Goal: Task Accomplishment & Management: Complete application form

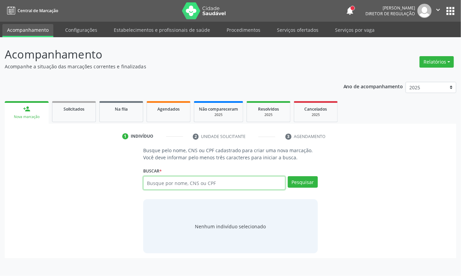
click at [195, 183] on input "text" at bounding box center [214, 183] width 142 height 14
type input "1"
type input "71785283111"
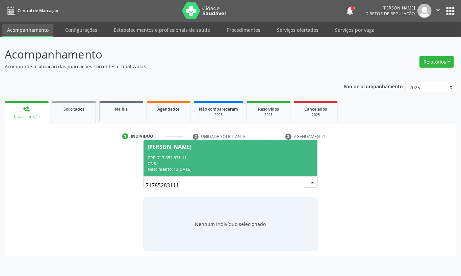
click at [163, 162] on div "CNS: --" at bounding box center [231, 163] width 166 height 6
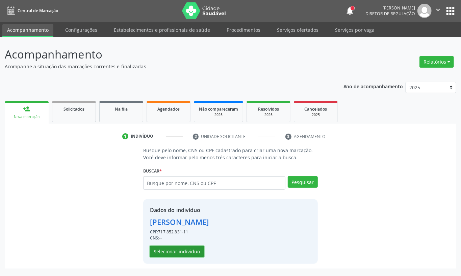
click at [172, 246] on button "Selecionar indivíduo" at bounding box center [177, 251] width 54 height 11
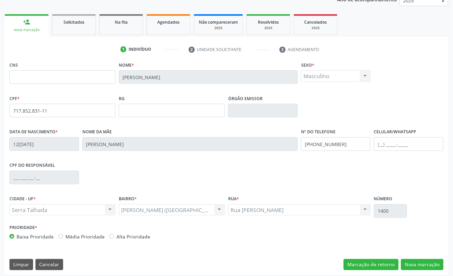
scroll to position [91, 0]
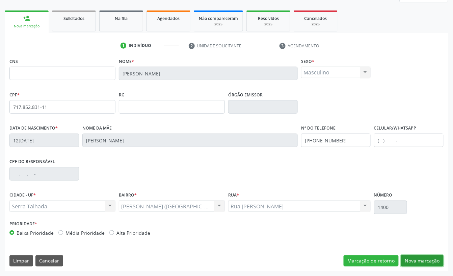
click at [417, 261] on button "Nova marcação" at bounding box center [422, 260] width 43 height 11
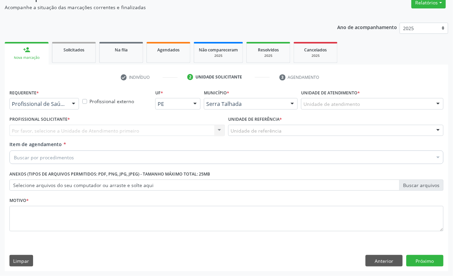
scroll to position [60, 0]
click at [50, 107] on div at bounding box center [44, 103] width 70 height 11
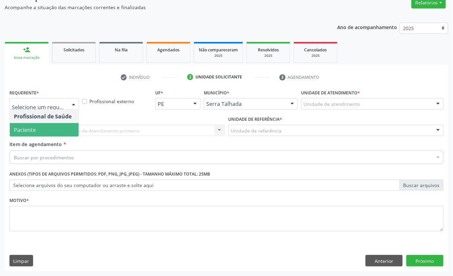
click at [43, 123] on span "Paciente" at bounding box center [44, 130] width 69 height 14
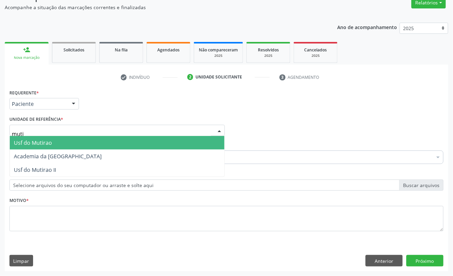
type input "mutir"
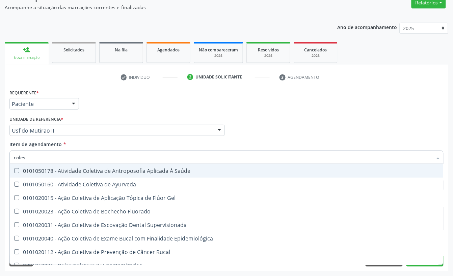
type input "colest"
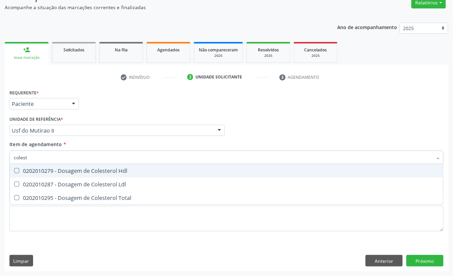
click at [33, 172] on div "0202010279 - Dosagem de Colesterol Hdl" at bounding box center [227, 170] width 426 height 5
checkbox Hdl "true"
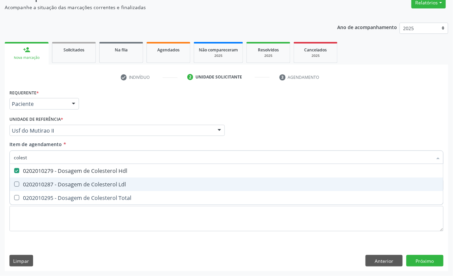
click at [29, 184] on div "0202010287 - Dosagem de Colesterol Ldl" at bounding box center [227, 183] width 426 height 5
checkbox Ldl "true"
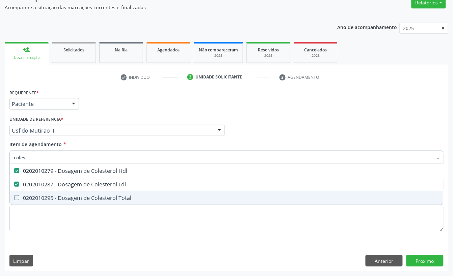
click at [27, 195] on div "0202010295 - Dosagem de Colesterol Total" at bounding box center [227, 197] width 426 height 5
checkbox Total "true"
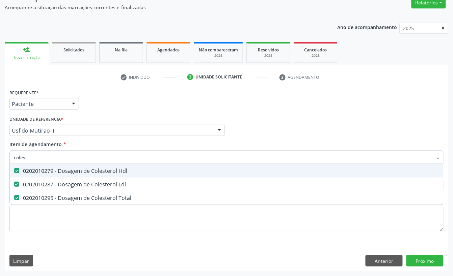
click at [26, 160] on input "colest" at bounding box center [223, 157] width 419 height 14
click at [26, 159] on input "colest" at bounding box center [223, 157] width 419 height 14
type input "cr"
checkbox Hdl "false"
checkbox Ldl "false"
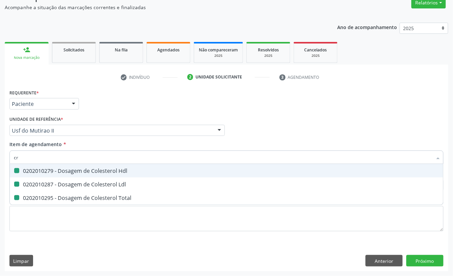
checkbox Total "false"
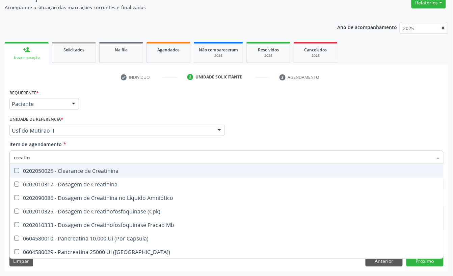
type input "creatini"
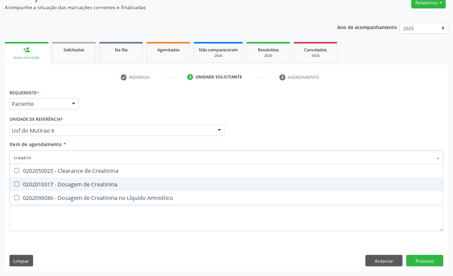
click at [14, 179] on span "0202010317 - Dosagem de Creatinina" at bounding box center [227, 184] width 434 height 14
checkbox Creatinina "true"
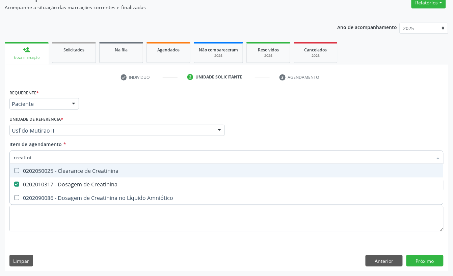
click at [34, 152] on input "creatini" at bounding box center [223, 157] width 419 height 14
checkbox Creatinina "false"
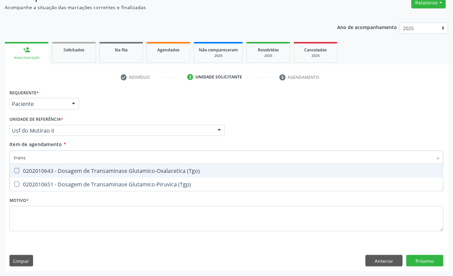
type input "transa"
click at [34, 174] on span "0202010643 - Dosagem de Transaminase Glutamico-Oxalacetica (Tgo)" at bounding box center [227, 171] width 434 height 14
checkbox \(Tgo\) "true"
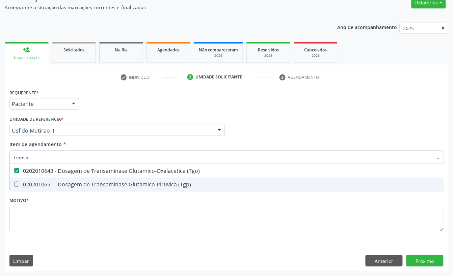
click at [32, 181] on div "0202010651 - Dosagem de Transaminase Glutamico-Piruvica (Tgp)" at bounding box center [227, 183] width 426 height 5
checkbox \(Tgp\) "true"
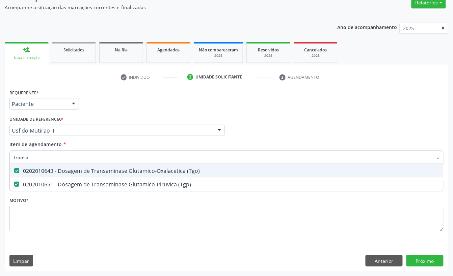
click at [32, 160] on input "transa" at bounding box center [223, 157] width 419 height 14
checkbox \(Tgo\) "false"
checkbox \(Tgp\) "false"
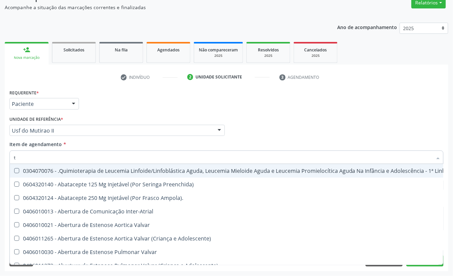
type input "tr"
checkbox Ii\) "true"
checkbox Grupo "true"
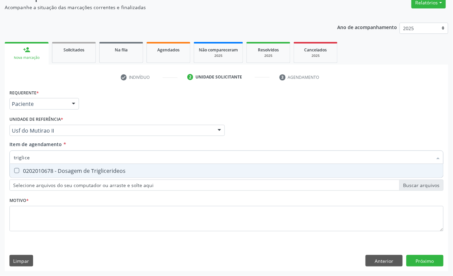
type input "triglicer"
click at [37, 171] on div "0202010678 - Dosagem de Triglicerideos" at bounding box center [227, 170] width 426 height 5
checkbox Triglicerideos "true"
click at [36, 154] on input "triglicer" at bounding box center [223, 157] width 419 height 14
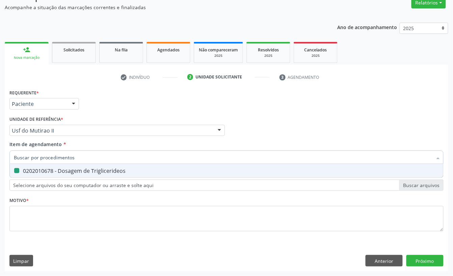
checkbox Triglicerideos "false"
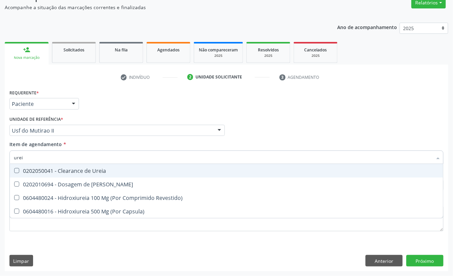
type input "ureia"
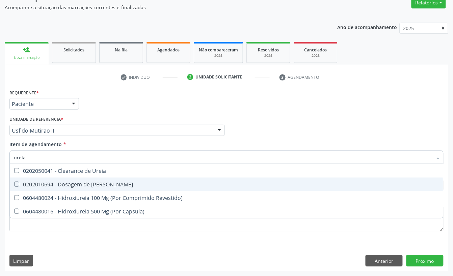
click at [48, 181] on div "0202010694 - Dosagem de [PERSON_NAME]" at bounding box center [227, 183] width 426 height 5
checkbox Ureia "true"
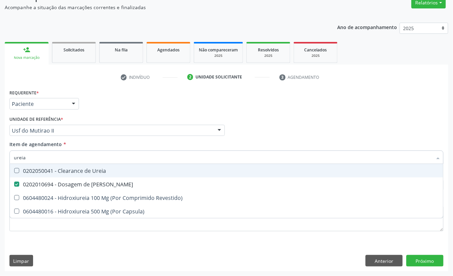
click at [36, 157] on input "ureia" at bounding box center [223, 157] width 419 height 14
checkbox Ureia "false"
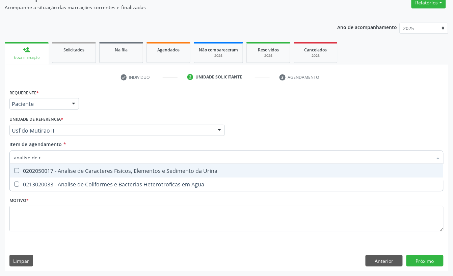
type input "analise de ca"
click at [36, 169] on div "0202050017 - Analise de Caracteres Fisicos, Elementos e Sedimento da Urina" at bounding box center [227, 170] width 426 height 5
checkbox Urina "true"
click at [41, 157] on input "analise de ca" at bounding box center [223, 157] width 419 height 14
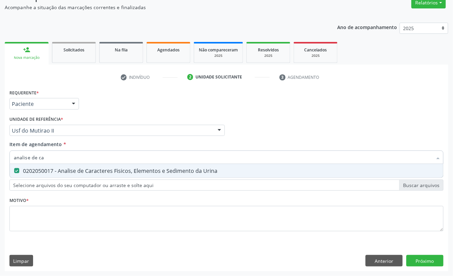
click at [41, 157] on input "analise de ca" at bounding box center [223, 157] width 419 height 14
checkbox Urina "false"
type input "hemogra"
click at [50, 174] on span "0202020380 - Hemograma Completo" at bounding box center [227, 171] width 434 height 14
checkbox Completo "true"
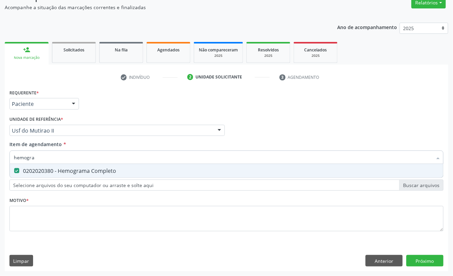
click at [43, 159] on input "hemogra" at bounding box center [223, 157] width 419 height 14
type input "hemogra"
click at [95, 110] on div "Requerente * Paciente Profissional de Saúde Paciente Nenhum resultado encontrad…" at bounding box center [227, 101] width 438 height 26
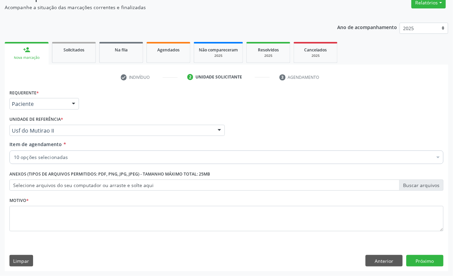
click at [76, 151] on div "10 opções selecionadas" at bounding box center [226, 157] width 435 height 14
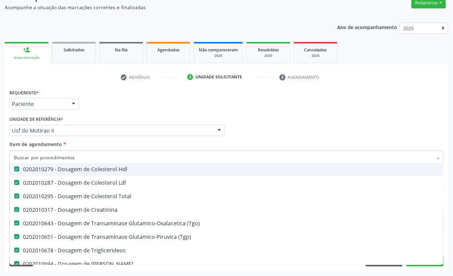
scroll to position [90, 0]
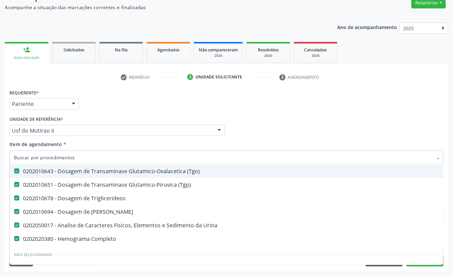
click at [143, 100] on div "Requerente * Paciente Profissional de Saúde Paciente Nenhum resultado encontrad…" at bounding box center [227, 101] width 438 height 26
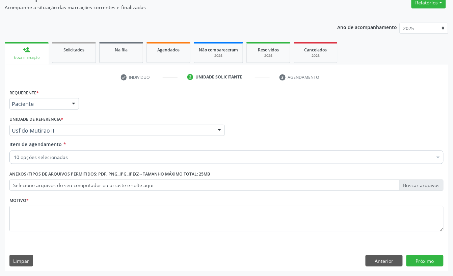
scroll to position [0, 0]
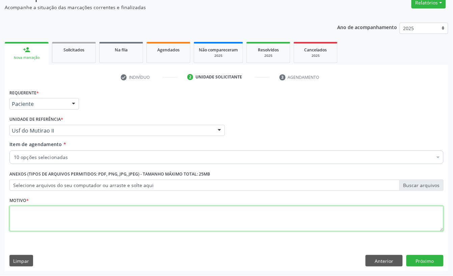
click at [78, 219] on textarea at bounding box center [226, 219] width 435 height 26
type textarea "1"
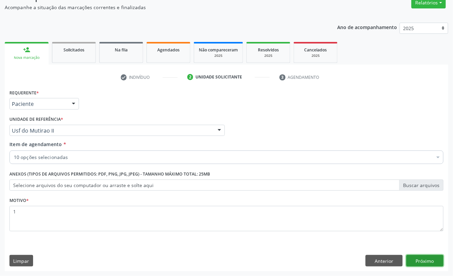
click at [407, 260] on button "Próximo" at bounding box center [425, 260] width 37 height 11
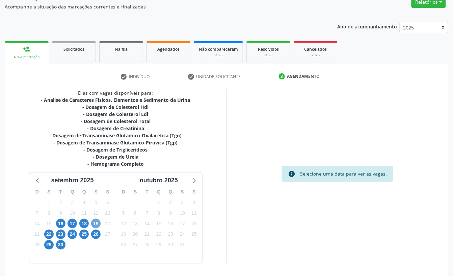
click at [96, 223] on span "19" at bounding box center [95, 223] width 9 height 9
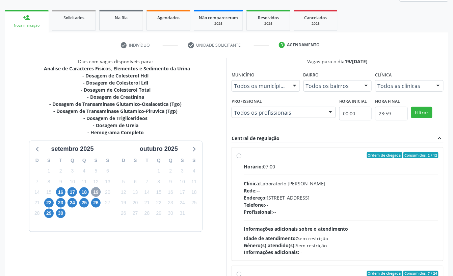
scroll to position [128, 0]
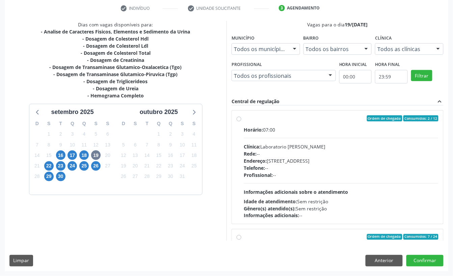
click at [275, 151] on div "Rede: --" at bounding box center [341, 153] width 195 height 7
click at [242, 121] on input "Ordem de chegada Consumidos: 2 / 12 Horário: 07:00 Clínica: Laboratorio [PERSON…" at bounding box center [239, 118] width 5 height 6
radio input "true"
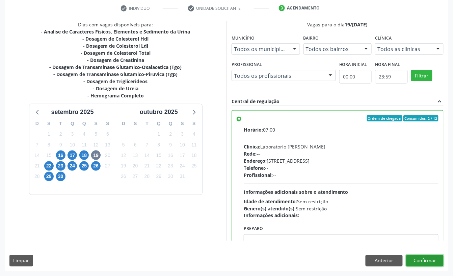
click at [423, 261] on button "Confirmar" at bounding box center [425, 260] width 37 height 11
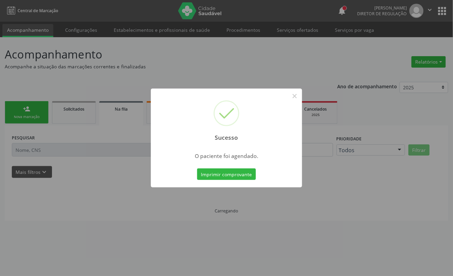
scroll to position [0, 0]
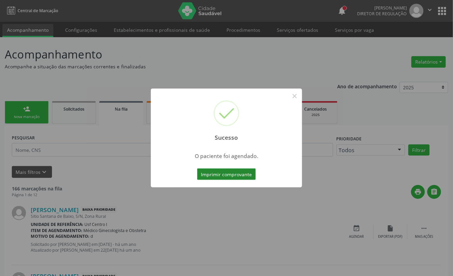
click at [239, 177] on button "Imprimir comprovante" at bounding box center [226, 173] width 59 height 11
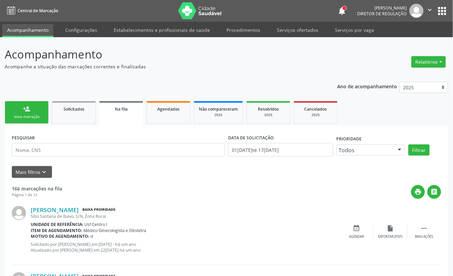
click at [29, 105] on div "person_add" at bounding box center [26, 108] width 7 height 7
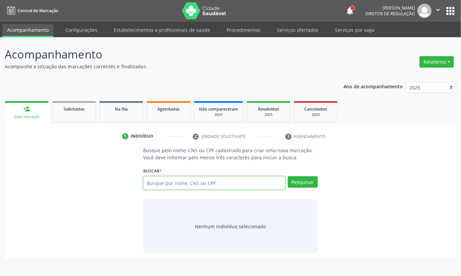
click at [205, 178] on input "text" at bounding box center [214, 183] width 142 height 14
type input "71785283111"
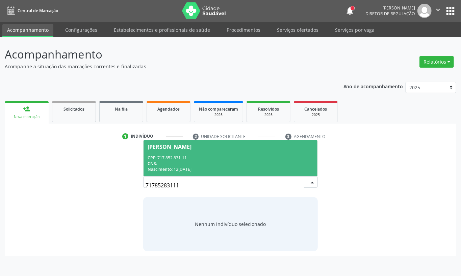
click at [207, 168] on div "Nascimento: 12[DATE]" at bounding box center [231, 169] width 166 height 6
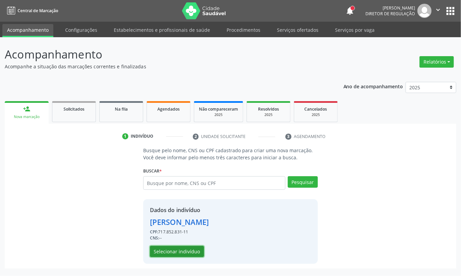
click at [188, 246] on button "Selecionar indivíduo" at bounding box center [177, 251] width 54 height 11
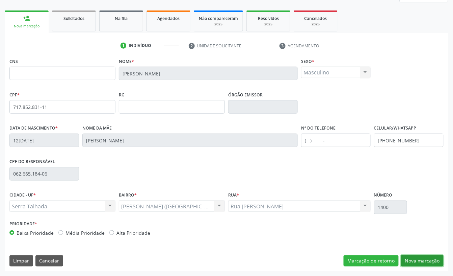
click at [404, 261] on button "Nova marcação" at bounding box center [422, 260] width 43 height 11
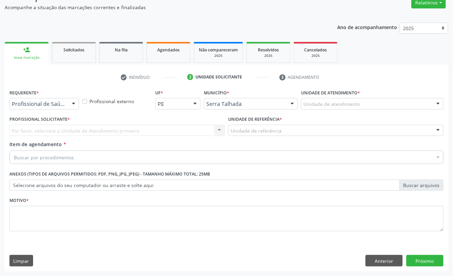
click at [51, 107] on div "Profissional de Saúde" at bounding box center [44, 103] width 70 height 11
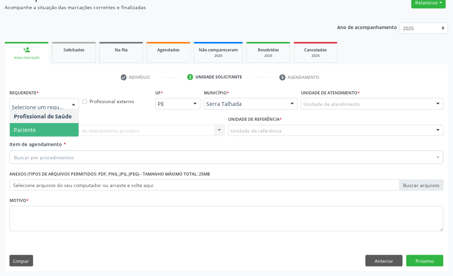
click at [35, 129] on span "Paciente" at bounding box center [25, 129] width 22 height 7
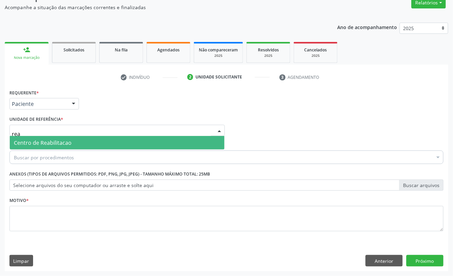
click at [42, 144] on span "Centro de Reabilitacao" at bounding box center [43, 142] width 58 height 7
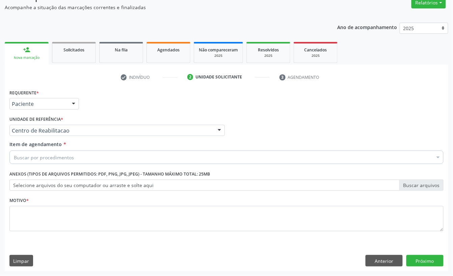
click at [39, 133] on div "Centro de Reabilitacao" at bounding box center [117, 130] width 216 height 11
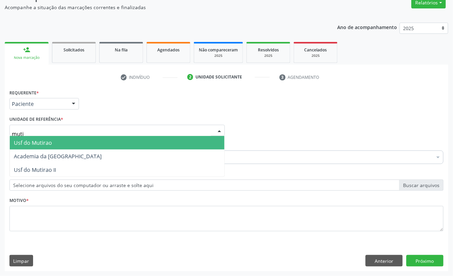
type input "mutir"
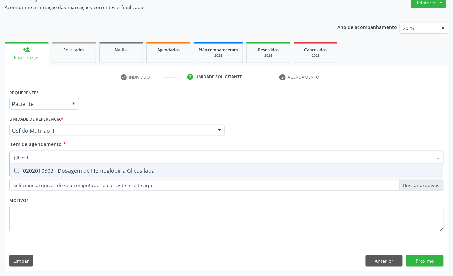
type input "glicosila"
click at [55, 164] on span "0202010503 - Dosagem de Hemoglobina Glicosilada" at bounding box center [227, 171] width 434 height 14
checkbox Glicosilada "true"
click at [49, 159] on input "glicosila" at bounding box center [223, 157] width 419 height 14
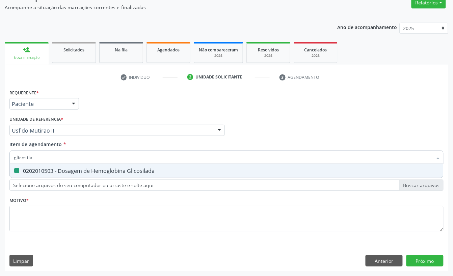
type input "p"
checkbox Glicosilada "false"
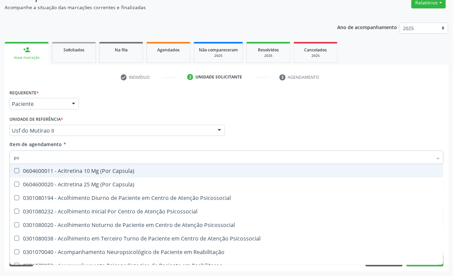
type input "psa"
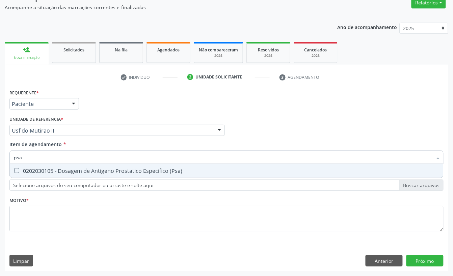
click at [50, 172] on div "0202030105 - Dosagem de Antigeno Prostatico Especifico (Psa)" at bounding box center [227, 170] width 426 height 5
checkbox \(Psa\) "true"
type input "psa"
click at [102, 109] on div "Requerente * Paciente Profissional de Saúde Paciente Nenhum resultado encontrad…" at bounding box center [227, 101] width 438 height 26
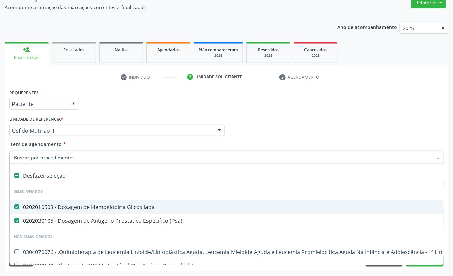
click at [92, 111] on div "Requerente * Paciente Profissional de Saúde Paciente Nenhum resultado encontrad…" at bounding box center [227, 101] width 438 height 26
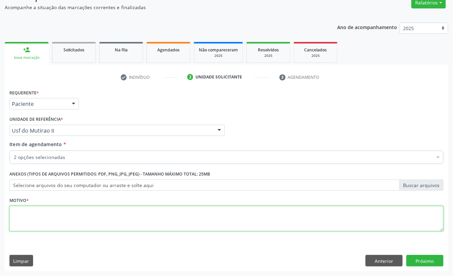
click at [59, 209] on textarea at bounding box center [226, 219] width 435 height 26
type textarea "s"
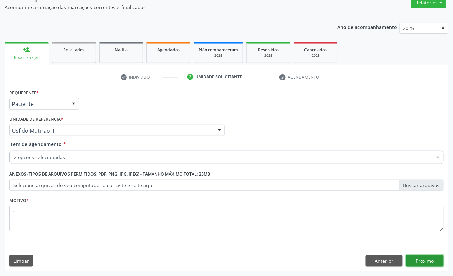
click at [410, 264] on button "Próximo" at bounding box center [425, 260] width 37 height 11
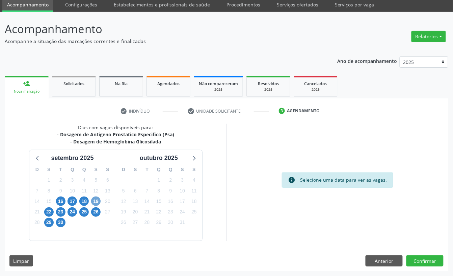
click at [95, 202] on span "19" at bounding box center [95, 200] width 9 height 9
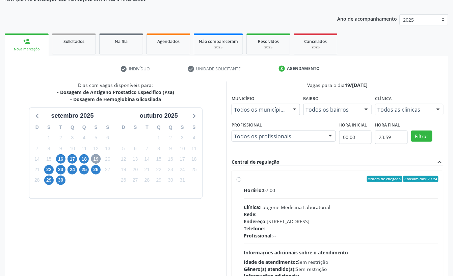
scroll to position [128, 0]
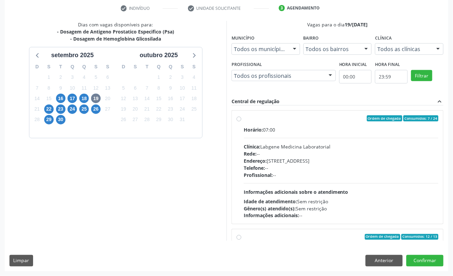
click at [257, 154] on span "Rede:" at bounding box center [250, 153] width 13 height 6
click at [242, 121] on input "Ordem de chegada Consumidos: 7 / 24 Horário: 07:00 Clínica: Labgene Medicina La…" at bounding box center [239, 118] width 5 height 6
radio input "true"
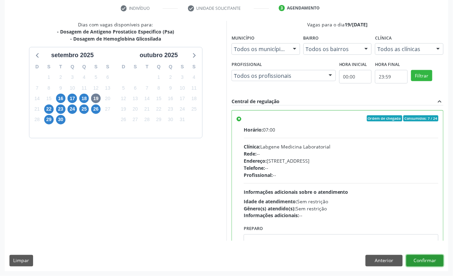
click at [412, 257] on button "Confirmar" at bounding box center [425, 260] width 37 height 11
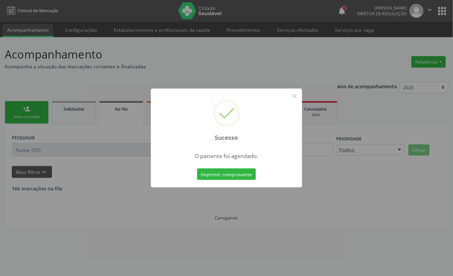
scroll to position [0, 0]
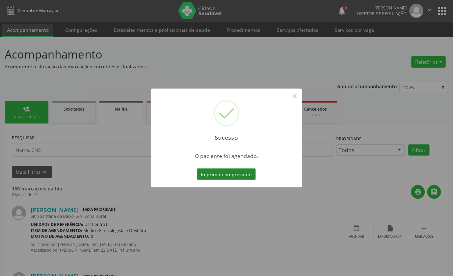
click at [230, 173] on button "Imprimir comprovante" at bounding box center [226, 173] width 59 height 11
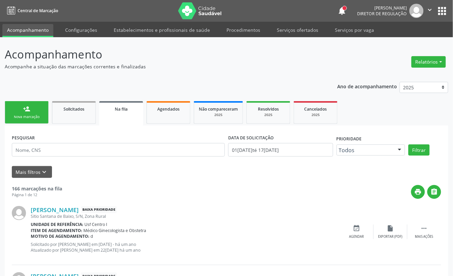
click at [26, 103] on link "person_add Nova marcação" at bounding box center [27, 112] width 44 height 23
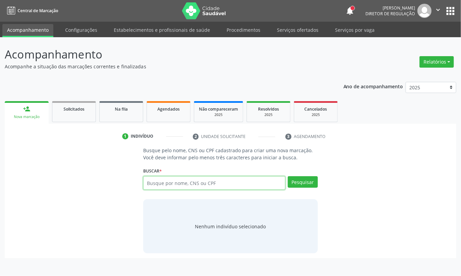
click at [146, 177] on input "text" at bounding box center [214, 183] width 142 height 14
type input "704800035189444"
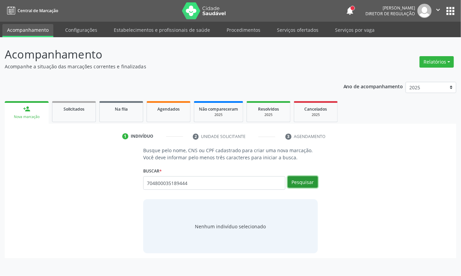
click at [310, 186] on button "Pesquisar" at bounding box center [303, 181] width 30 height 11
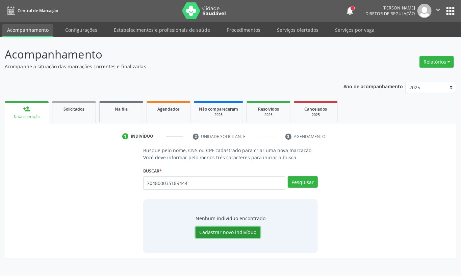
click at [253, 230] on button "Cadastrar novo indivíduo" at bounding box center [228, 231] width 65 height 11
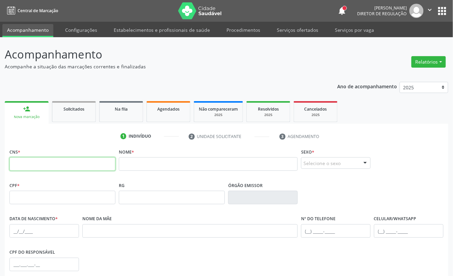
click at [77, 166] on input "text" at bounding box center [62, 164] width 106 height 14
type input "704 8000 3518 9444"
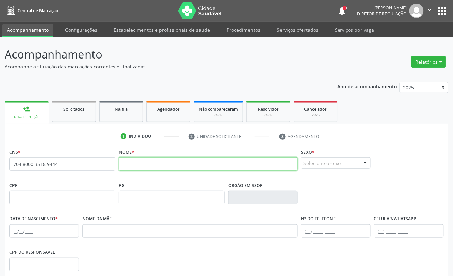
click at [146, 159] on input "text" at bounding box center [208, 164] width 179 height 14
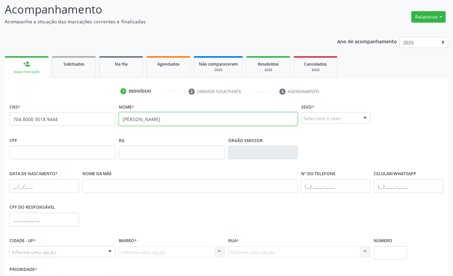
type input "[PERSON_NAME]"
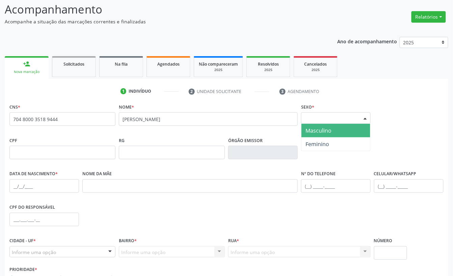
click at [335, 119] on div "Selecione o sexo" at bounding box center [336, 117] width 70 height 11
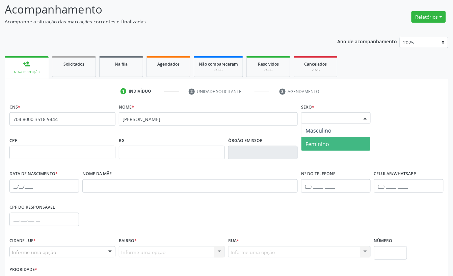
click at [333, 139] on span "Feminino" at bounding box center [336, 144] width 69 height 14
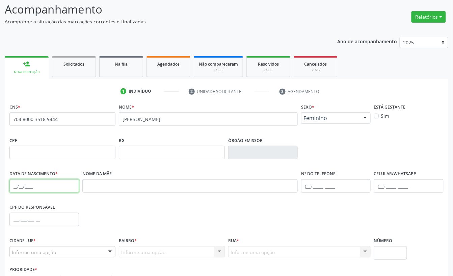
click at [19, 184] on input "text" at bounding box center [44, 186] width 70 height 14
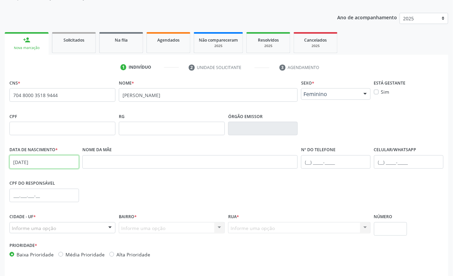
scroll to position [91, 0]
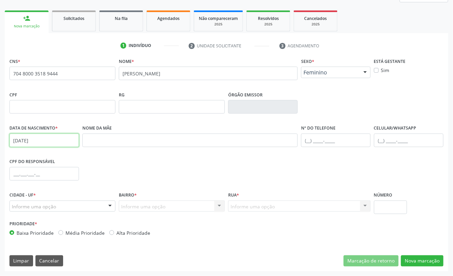
type input "[DATE]"
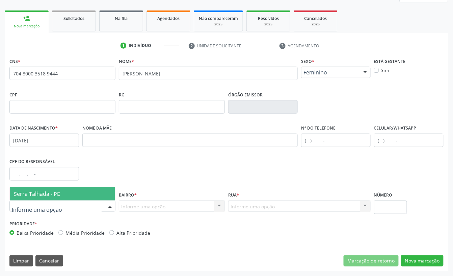
click at [37, 192] on span "Serra Talhada - PE" at bounding box center [37, 193] width 46 height 7
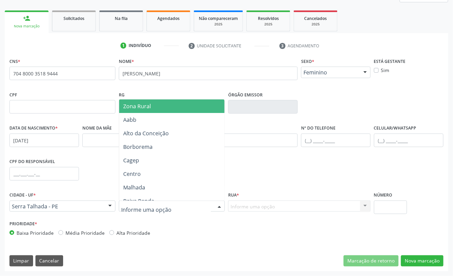
click at [162, 106] on span "Zona Rural" at bounding box center [173, 106] width 108 height 14
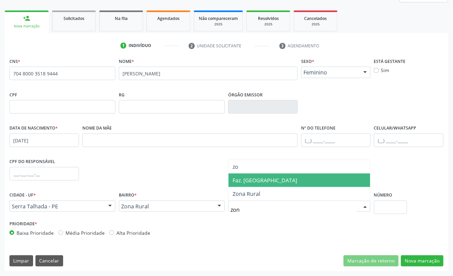
type input "zona"
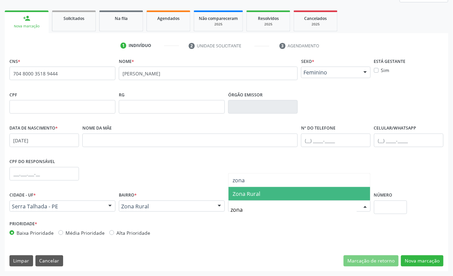
click at [249, 195] on span "Zona Rural" at bounding box center [247, 193] width 28 height 7
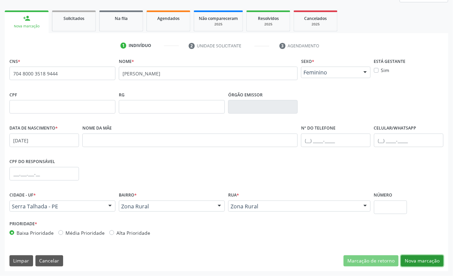
click at [422, 257] on button "Nova marcação" at bounding box center [422, 260] width 43 height 11
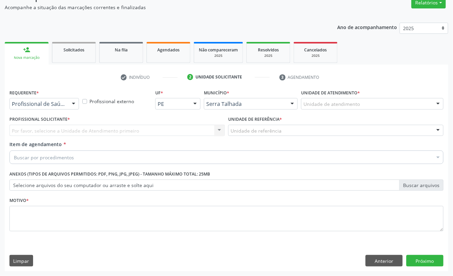
scroll to position [60, 0]
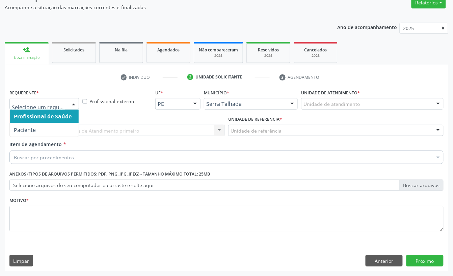
click at [41, 107] on div at bounding box center [44, 103] width 70 height 11
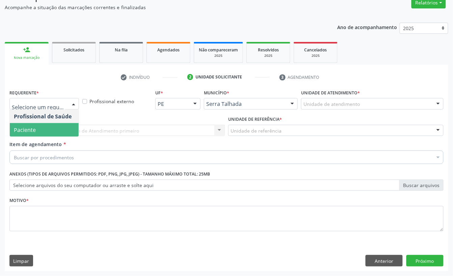
click at [38, 128] on span "Paciente" at bounding box center [44, 130] width 69 height 14
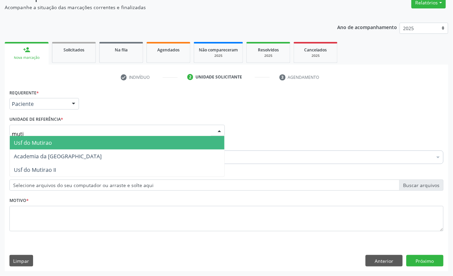
type input "mutir"
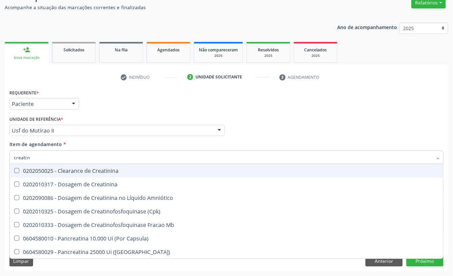
type input "creatini"
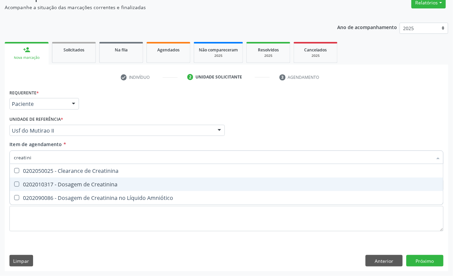
click at [75, 179] on span "0202010317 - Dosagem de Creatinina" at bounding box center [227, 184] width 434 height 14
checkbox Creatinina "true"
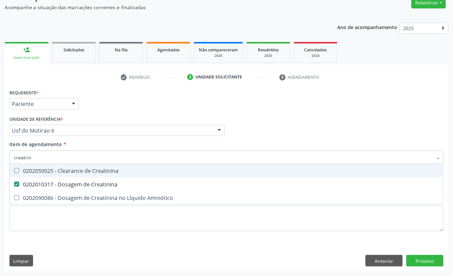
click at [53, 154] on input "creatini" at bounding box center [223, 157] width 419 height 14
checkbox Creatinina "false"
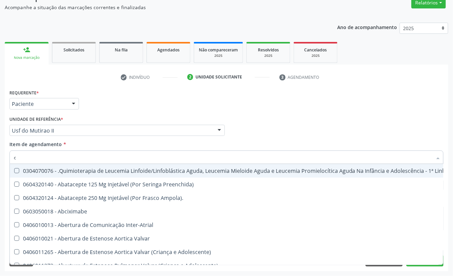
type input "cr"
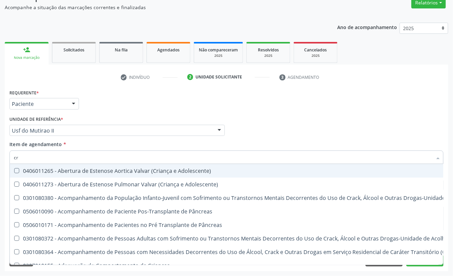
checkbox Creatinina "true"
type input "cre"
checkbox Crâniofacial "true"
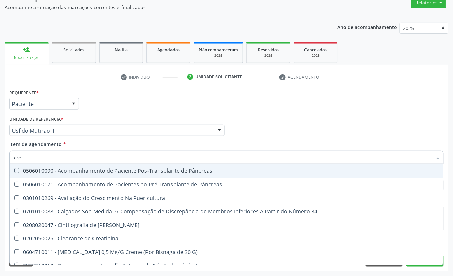
type input "crea"
checkbox G\) "true"
checkbox Creatinina "false"
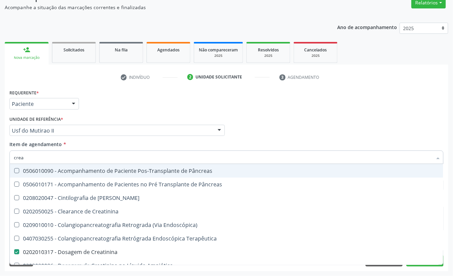
type input "cre"
checkbox Creatinina "false"
checkbox Oncologia "true"
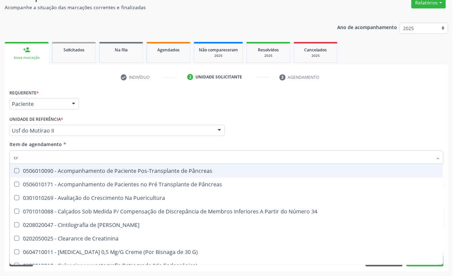
type input "c"
checkbox Creatinina "false"
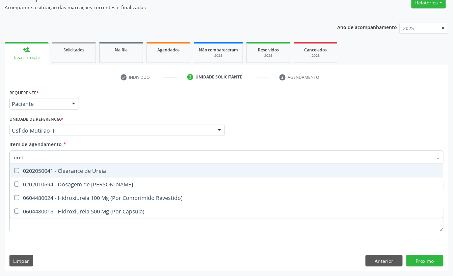
type input "ureia"
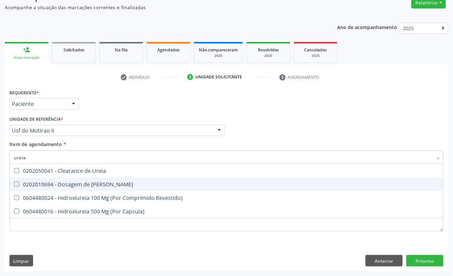
click at [60, 183] on div "0202010694 - Dosagem de [PERSON_NAME]" at bounding box center [227, 183] width 426 height 5
checkbox Ureia "true"
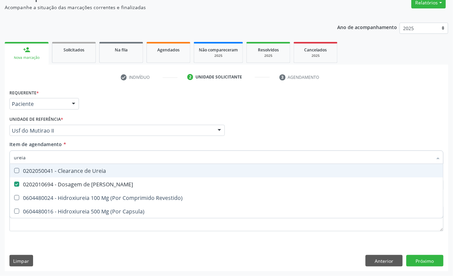
click at [42, 159] on input "ureia" at bounding box center [223, 157] width 419 height 14
checkbox Ureia "false"
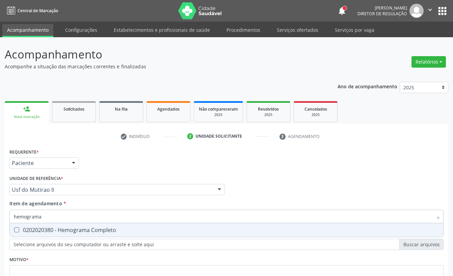
scroll to position [60, 0]
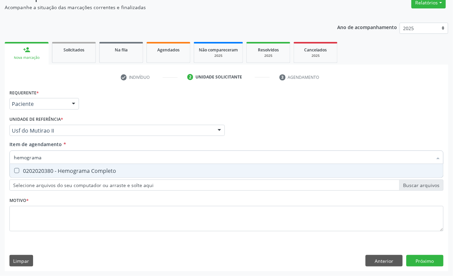
click at [45, 171] on div "0202020380 - Hemograma Completo" at bounding box center [227, 170] width 426 height 5
checkbox Completo "true"
click at [41, 159] on input "hemograma" at bounding box center [223, 157] width 419 height 14
checkbox Completo "false"
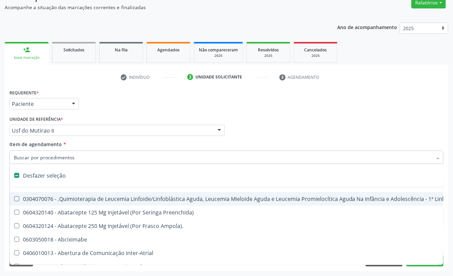
click at [86, 115] on div "Unidade de referência * Usf do Mutirao II Usf do Mutirao Usf Cohab Usf Caicarin…" at bounding box center [117, 125] width 216 height 22
checkbox Preenchida\) "true"
checkbox Ampola\)\ "true"
checkbox Abciximabe "true"
checkbox Inter-Atrial "true"
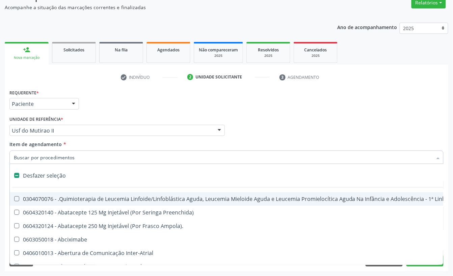
checkbox Valvar "true"
checkbox Adolescente\) "true"
checkbox Valvar "true"
checkbox Adolescente\) "true"
checkbox Paciente\) "true"
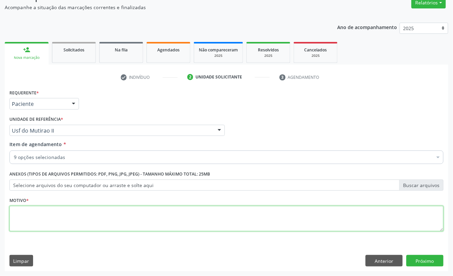
click at [38, 214] on textarea at bounding box center [226, 219] width 435 height 26
type textarea "a"
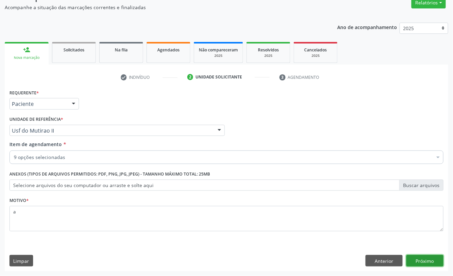
click at [417, 257] on button "Próximo" at bounding box center [425, 260] width 37 height 11
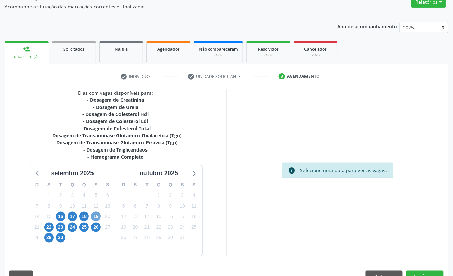
click at [98, 217] on span "19" at bounding box center [95, 216] width 9 height 9
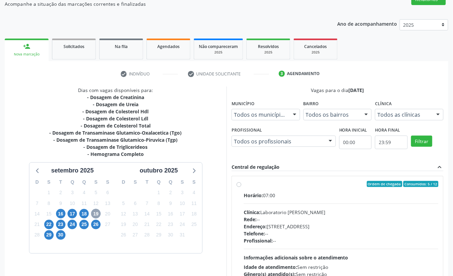
scroll to position [105, 0]
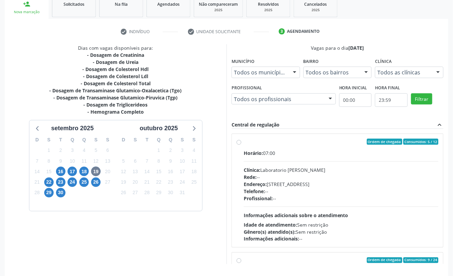
click at [287, 170] on div "Clínica: Laboratorio Jose Paulo Terto" at bounding box center [341, 169] width 195 height 7
click at [242, 145] on input "Ordem de chegada Consumidos: 5 / 12 Horário: 07:00 Clínica: Laboratorio Jose Pa…" at bounding box center [239, 142] width 5 height 6
radio input "true"
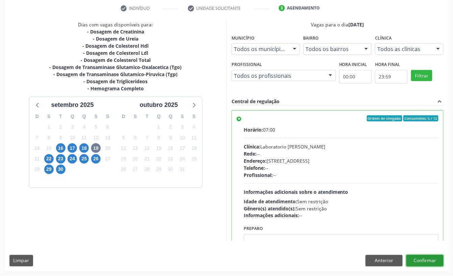
click at [428, 259] on button "Confirmar" at bounding box center [425, 260] width 37 height 11
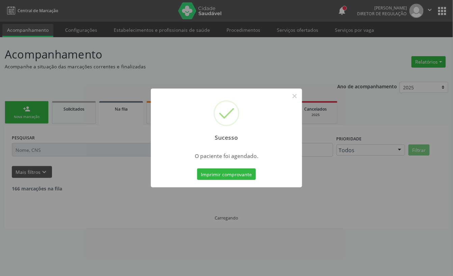
scroll to position [0, 0]
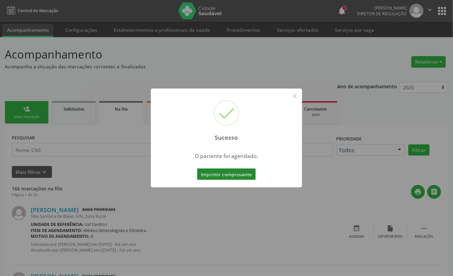
click at [214, 172] on button "Imprimir comprovante" at bounding box center [226, 173] width 59 height 11
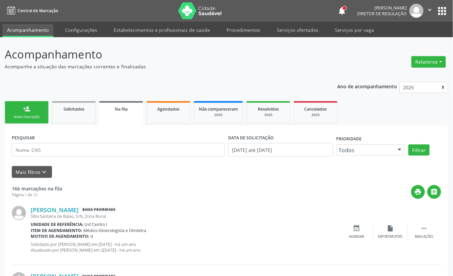
click at [34, 105] on link "person_add Nova marcação" at bounding box center [27, 112] width 44 height 23
click at [36, 113] on link "person_add Nova marcação" at bounding box center [27, 112] width 44 height 23
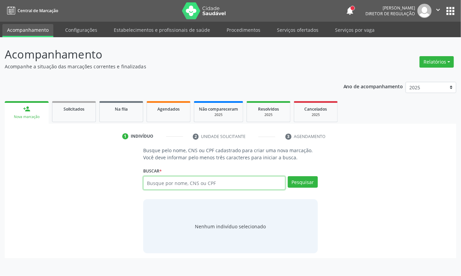
click at [168, 177] on input "text" at bounding box center [214, 183] width 142 height 14
paste input "704 8000 3518 9444"
type input "704 8000 3518 9444"
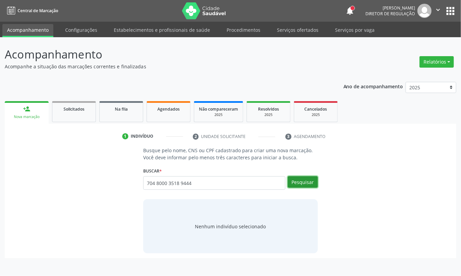
click at [301, 183] on button "Pesquisar" at bounding box center [303, 181] width 30 height 11
type input "704 8000 3518 9444"
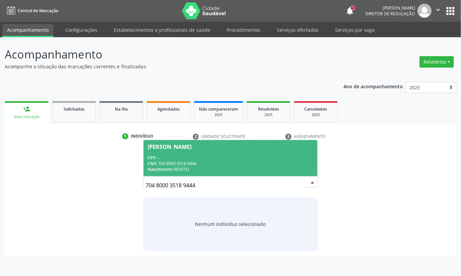
click at [230, 158] on div "CPF: --" at bounding box center [231, 158] width 166 height 6
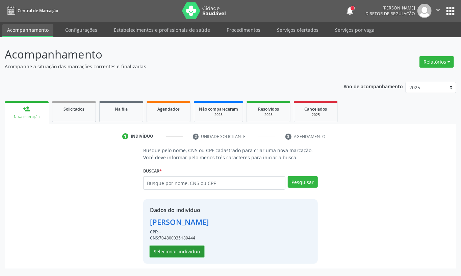
click at [192, 248] on button "Selecionar indivíduo" at bounding box center [177, 251] width 54 height 11
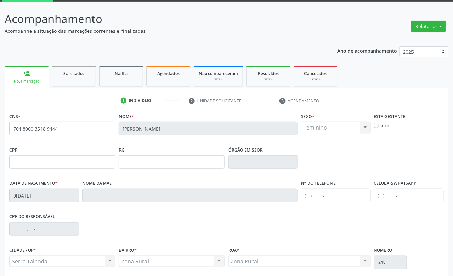
scroll to position [91, 0]
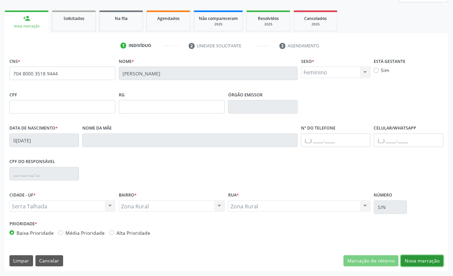
click at [412, 258] on button "Nova marcação" at bounding box center [422, 260] width 43 height 11
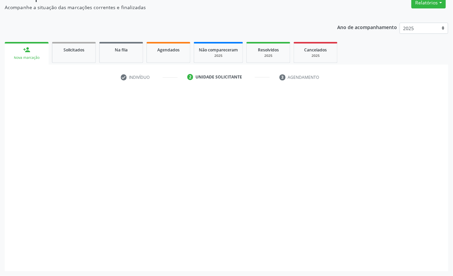
scroll to position [60, 0]
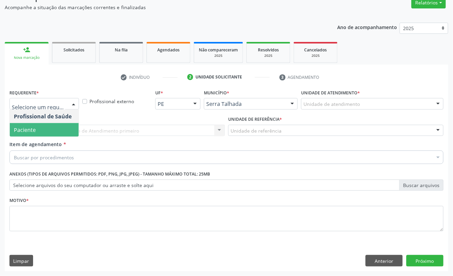
click at [54, 128] on span "Paciente" at bounding box center [44, 130] width 69 height 14
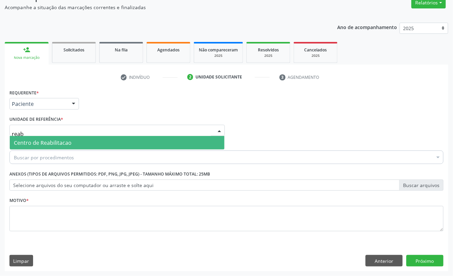
type input "reab"
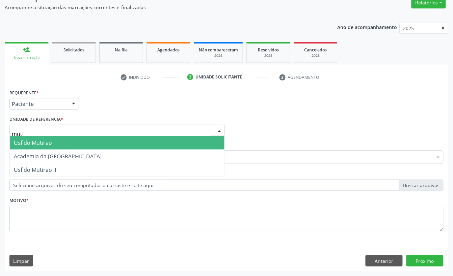
type input "mutir"
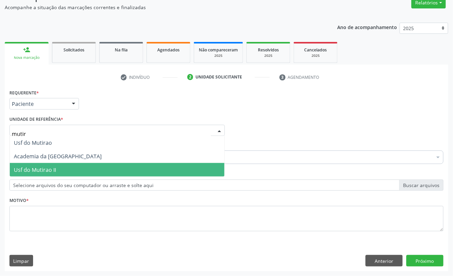
click at [53, 171] on span "Usf do Mutirao II" at bounding box center [35, 169] width 42 height 7
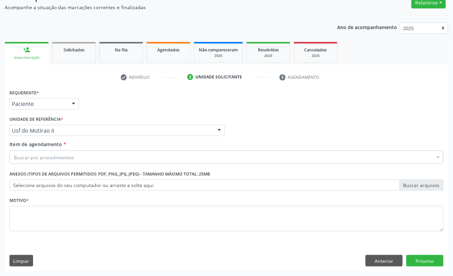
drag, startPoint x: 46, startPoint y: 161, endPoint x: 46, endPoint y: 156, distance: 4.7
click at [46, 159] on div "Buscar por procedimentos" at bounding box center [226, 157] width 435 height 14
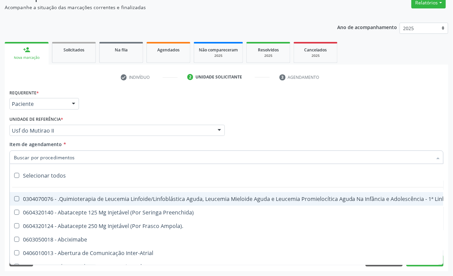
click at [46, 156] on input "Item de agendamento *" at bounding box center [223, 157] width 419 height 14
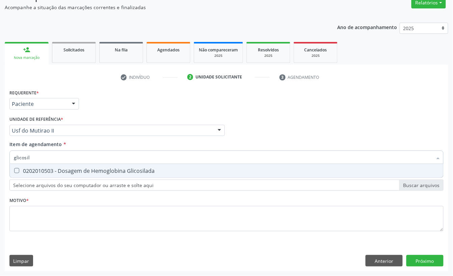
type input "glicosila"
click at [53, 170] on div "0202010503 - Dosagem de Hemoglobina Glicosilada" at bounding box center [227, 170] width 426 height 5
checkbox Glicosilada "true"
click at [50, 161] on input "glicosila" at bounding box center [223, 157] width 419 height 14
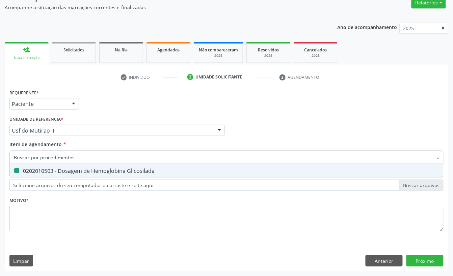
checkbox Glicosilada "false"
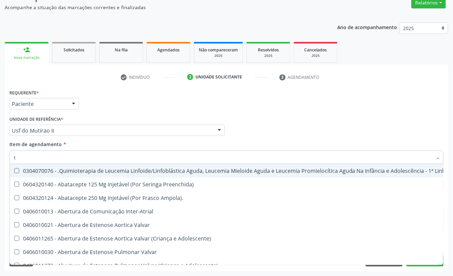
type input "t4"
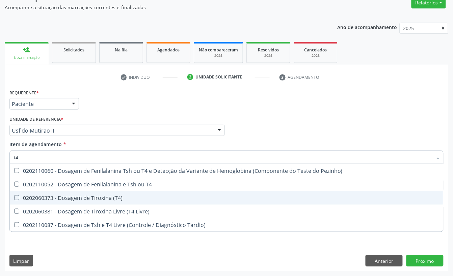
click at [103, 197] on div "0202060373 - Dosagem de Tiroxina (T4)" at bounding box center [227, 197] width 426 height 5
checkbox \(T4\) "true"
type input "t"
checkbox \(T4\) "false"
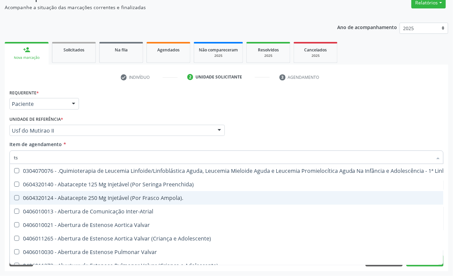
type input "tsh"
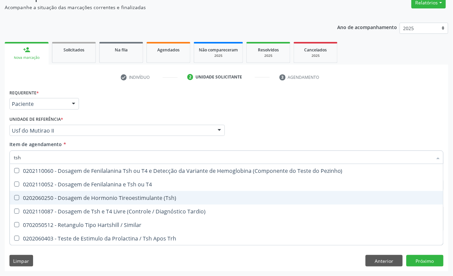
click at [112, 195] on div "0202060250 - Dosagem de Hormonio Tireoestimulante (Tsh)" at bounding box center [227, 197] width 426 height 5
checkbox \(Tsh\) "true"
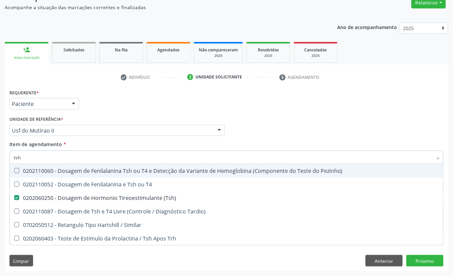
click at [99, 118] on div "Unidade de referência * Usf do Mutirao II Usf do Mutirao Usf Cohab Usf Caicarin…" at bounding box center [117, 125] width 216 height 22
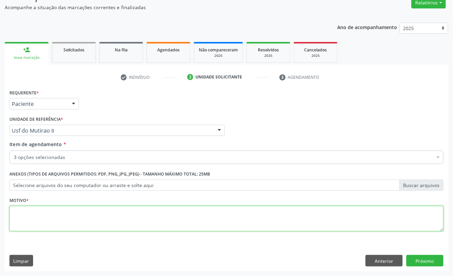
click at [52, 218] on textarea at bounding box center [226, 219] width 435 height 26
type textarea "d"
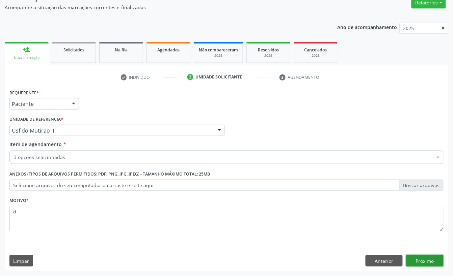
click at [417, 263] on button "Próximo" at bounding box center [425, 260] width 37 height 11
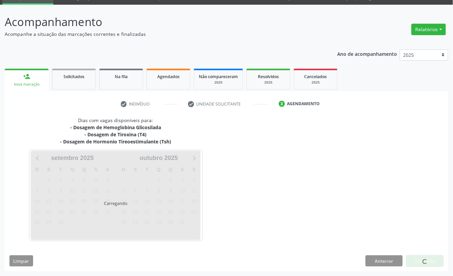
scroll to position [33, 0]
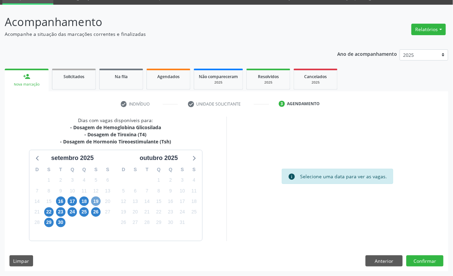
click at [95, 200] on span "19" at bounding box center [95, 200] width 9 height 9
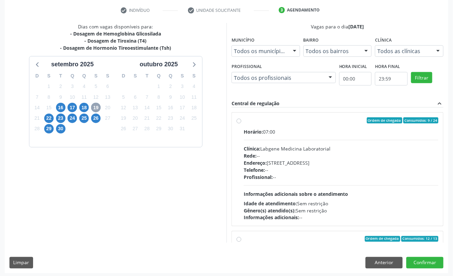
scroll to position [128, 0]
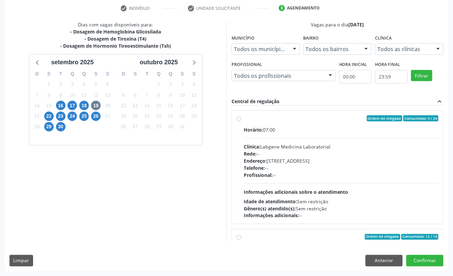
click at [271, 161] on div "Endereço: nº 531, Nossa Senhora da Pen, Serra Talhada - PE" at bounding box center [341, 160] width 195 height 7
click at [242, 121] on input "Ordem de chegada Consumidos: 9 / 24 Horário: 07:00 Clínica: Labgene Medicina La…" at bounding box center [239, 118] width 5 height 6
radio input "true"
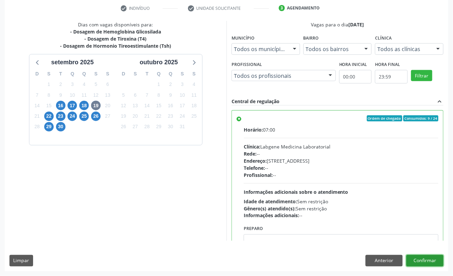
click at [429, 260] on button "Confirmar" at bounding box center [425, 260] width 37 height 11
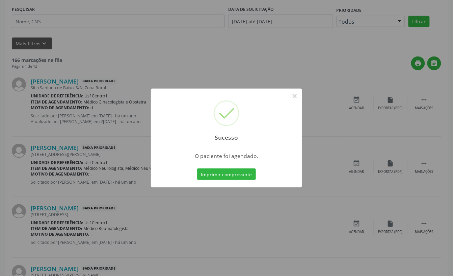
scroll to position [0, 0]
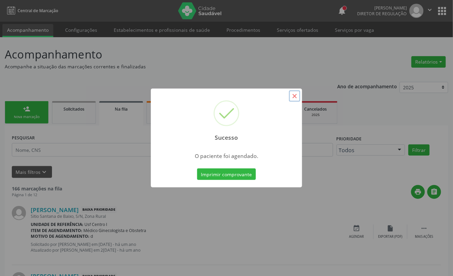
click at [293, 97] on button "×" at bounding box center [294, 95] width 11 height 11
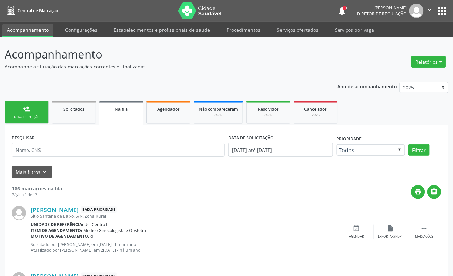
click at [42, 114] on div "Nova marcação" at bounding box center [27, 116] width 34 height 5
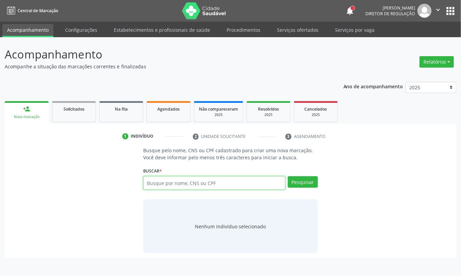
click at [158, 184] on input "text" at bounding box center [214, 183] width 142 height 14
type input "colest"
click at [168, 180] on input "colest" at bounding box center [214, 183] width 142 height 14
type input "50878328491"
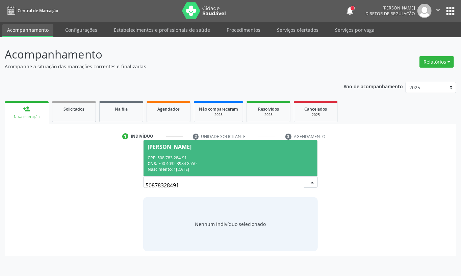
click at [220, 168] on div "Nascimento: 15/06/1965" at bounding box center [231, 169] width 166 height 6
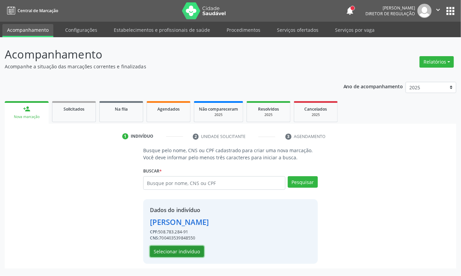
click at [183, 251] on button "Selecionar indivíduo" at bounding box center [177, 251] width 54 height 11
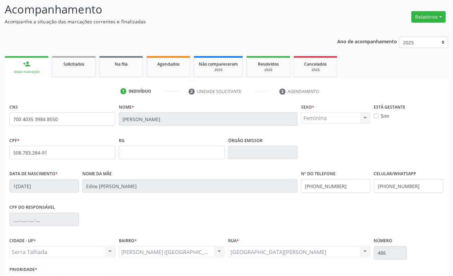
scroll to position [91, 0]
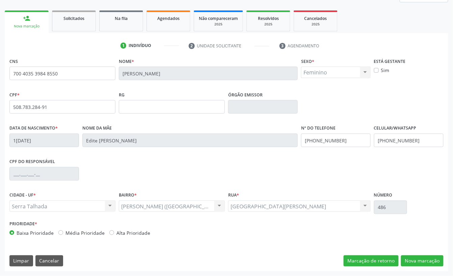
click at [395, 149] on fieldset "Celular/WhatsApp (87) 99900-3139" at bounding box center [409, 137] width 70 height 29
click at [395, 141] on input "(87) 99900-3139" at bounding box center [409, 140] width 70 height 14
click at [320, 137] on input "(87) 99900-3139" at bounding box center [336, 140] width 70 height 14
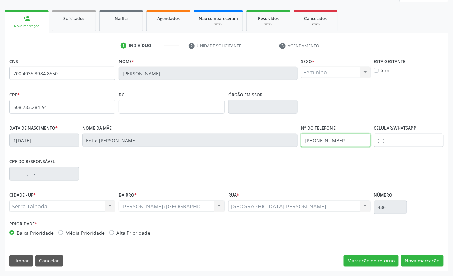
click at [320, 137] on input "(87) 99900-3139" at bounding box center [336, 140] width 70 height 14
click at [419, 251] on div "CNS 700 4035 3984 8550 Nome * Maria Aparecida de Souza e Silva Sexo * Feminino …" at bounding box center [227, 163] width 444 height 215
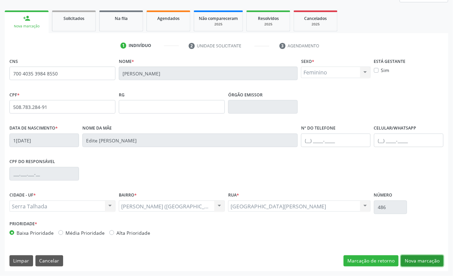
click at [421, 259] on button "Nova marcação" at bounding box center [422, 260] width 43 height 11
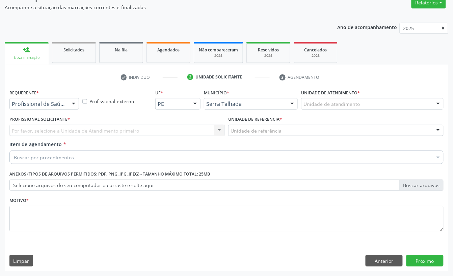
scroll to position [60, 0]
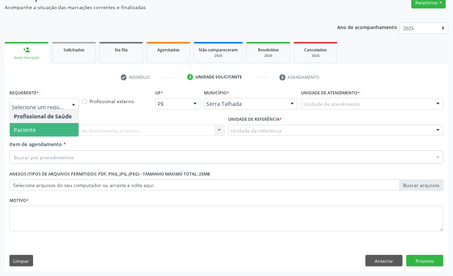
click at [38, 126] on span "Paciente" at bounding box center [44, 130] width 69 height 14
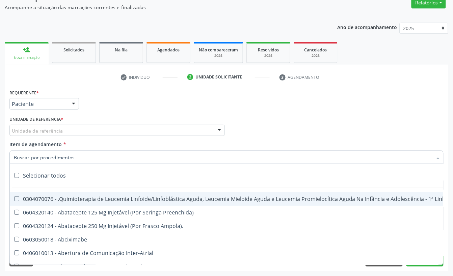
click at [34, 135] on div "Unidade de referência Usf do Mutirao Usf Cohab Usf Caicarinha da Penha Tauapira…" at bounding box center [117, 130] width 216 height 11
click at [12, 130] on input "text" at bounding box center [12, 134] width 0 height 14
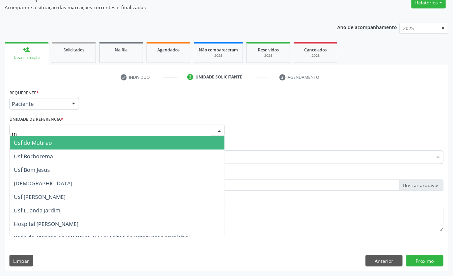
type input "mu"
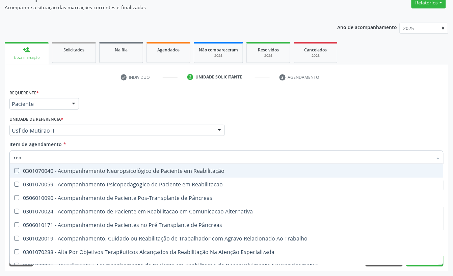
click at [48, 153] on input "rea" at bounding box center [223, 157] width 419 height 14
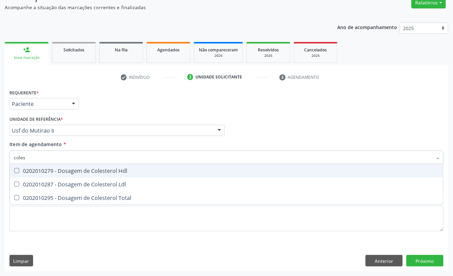
type input "colest"
click at [53, 168] on div "0202010279 - Dosagem de Colesterol Hdl" at bounding box center [227, 170] width 426 height 5
checkbox Hdl "true"
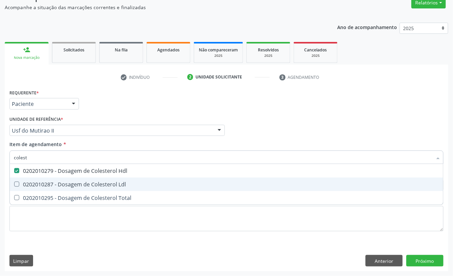
click at [38, 182] on div "0202010287 - Dosagem de Colesterol Ldl" at bounding box center [227, 183] width 426 height 5
checkbox Ldl "true"
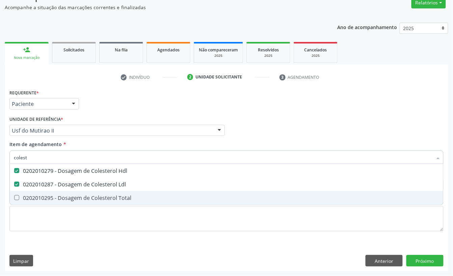
click at [36, 199] on div "0202010295 - Dosagem de Colesterol Total" at bounding box center [227, 197] width 426 height 5
checkbox Total "true"
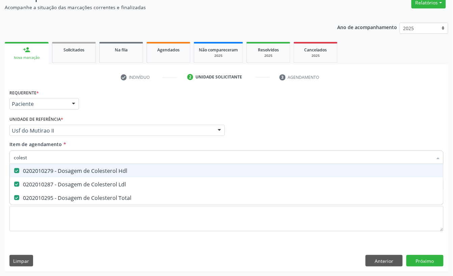
click at [38, 159] on input "colest" at bounding box center [223, 157] width 419 height 14
checkbox Hdl "false"
checkbox Ldl "false"
checkbox Total "false"
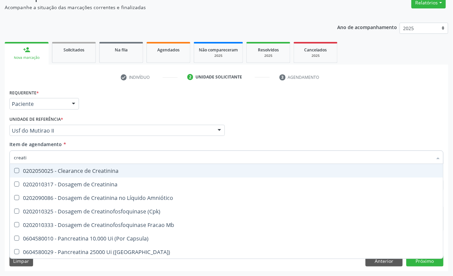
type input "creatin"
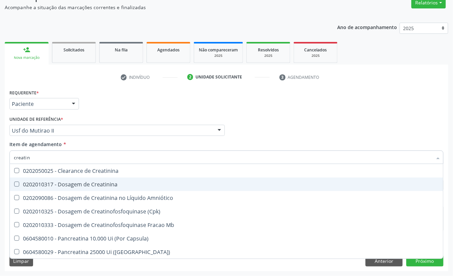
click at [43, 178] on span "0202010317 - Dosagem de Creatinina" at bounding box center [227, 184] width 434 height 14
checkbox Creatinina "true"
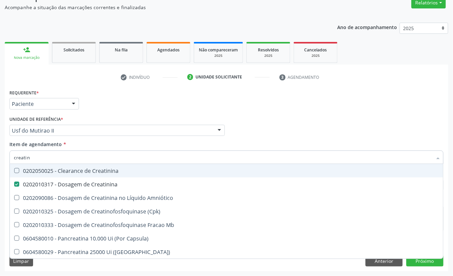
click at [41, 160] on input "creatin" at bounding box center [223, 157] width 419 height 14
checkbox Creatinina "false"
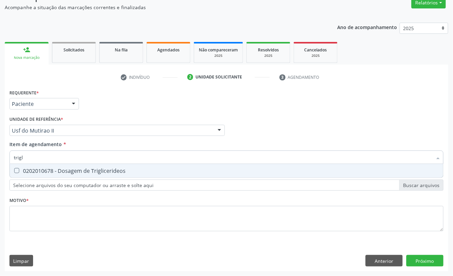
type input "trigli"
click at [36, 173] on div "0202010678 - Dosagem de Triglicerideos" at bounding box center [227, 170] width 426 height 5
checkbox Triglicerideos "true"
click at [34, 160] on input "trigli" at bounding box center [223, 157] width 419 height 14
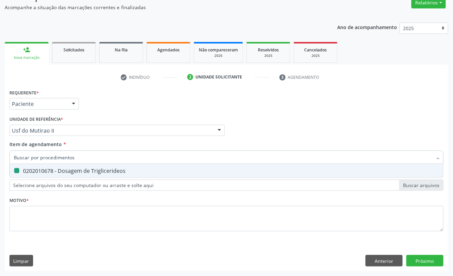
checkbox Triglicerideos "false"
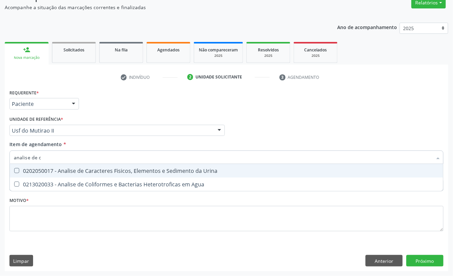
type input "analise de ca"
click at [36, 168] on div "0202050017 - Analise de Caracteres Fisicos, Elementos e Sedimento da Urina" at bounding box center [227, 170] width 426 height 5
checkbox Urina "true"
click at [46, 156] on input "analise de ca" at bounding box center [223, 157] width 419 height 14
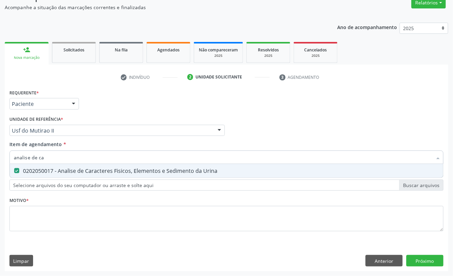
click at [46, 156] on input "analise de ca" at bounding box center [223, 157] width 419 height 14
checkbox Urina "false"
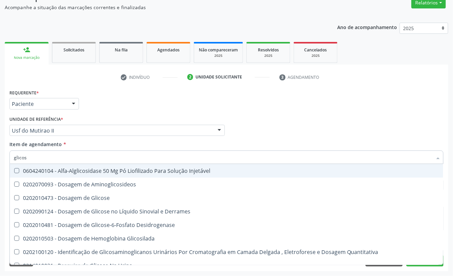
type input "glicose"
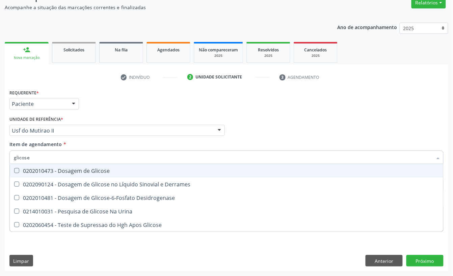
click at [64, 171] on div "0202010473 - Dosagem de Glicose" at bounding box center [227, 170] width 426 height 5
checkbox Glicose "true"
click at [53, 162] on input "glicose" at bounding box center [223, 157] width 419 height 14
checkbox Glicose "false"
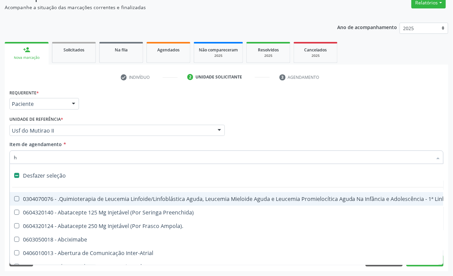
type input "he"
checkbox Urina "false"
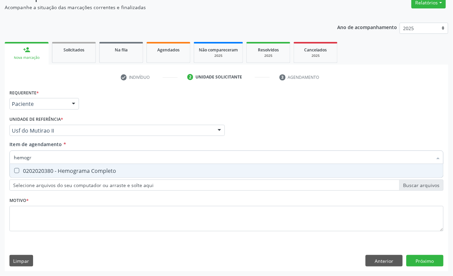
type input "hemogra"
click at [49, 168] on div "0202020380 - Hemograma Completo" at bounding box center [227, 170] width 426 height 5
checkbox Completo "true"
click at [40, 157] on input "hemogra" at bounding box center [223, 157] width 419 height 14
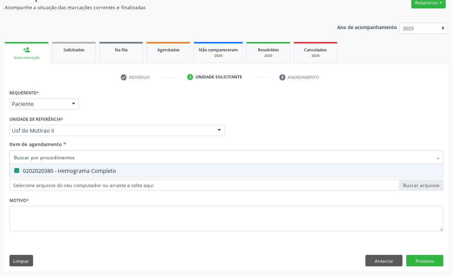
checkbox Completo "false"
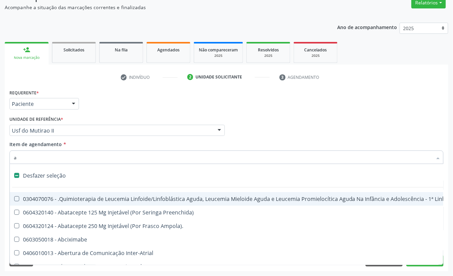
type input "as"
checkbox Urina "false"
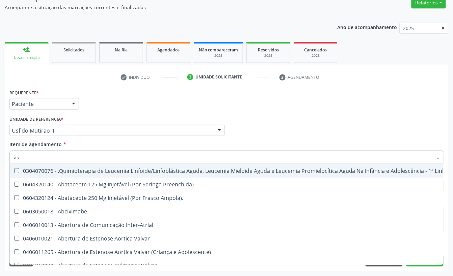
type input "a"
checkbox Urina "true"
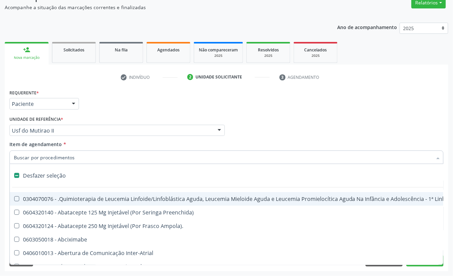
click at [111, 118] on div "Unidade de referência * Usf do Mutirao II Usf do Mutirao Usf Cohab Usf Caicarin…" at bounding box center [117, 125] width 216 height 22
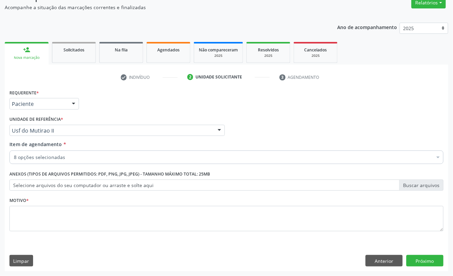
drag, startPoint x: 95, startPoint y: 161, endPoint x: 90, endPoint y: 159, distance: 5.7
click at [93, 162] on div "8 opções selecionadas" at bounding box center [226, 157] width 435 height 14
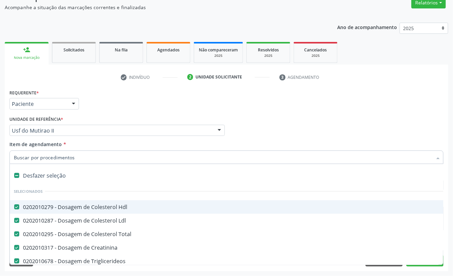
click at [87, 157] on input "Item de agendamento *" at bounding box center [223, 157] width 419 height 14
type input "cr"
checkbox Total "false"
checkbox Creatinina "false"
checkbox Triglicerideos "false"
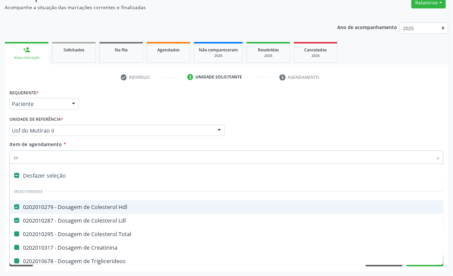
checkbox Urina "false"
checkbox Glicose "false"
checkbox Completo "false"
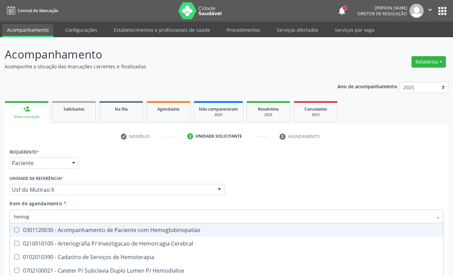
scroll to position [60, 0]
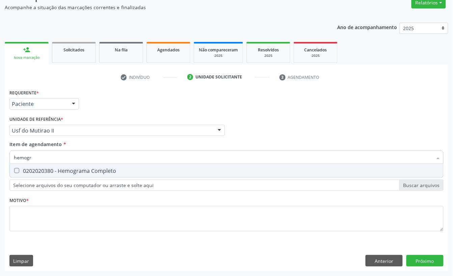
type input "hemogra"
click at [87, 170] on div "0202020380 - Hemograma Completo" at bounding box center [227, 170] width 426 height 5
checkbox Completo "true"
click at [50, 152] on input "hemogra" at bounding box center [223, 157] width 419 height 14
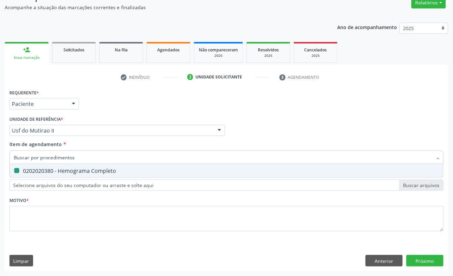
checkbox Completo "false"
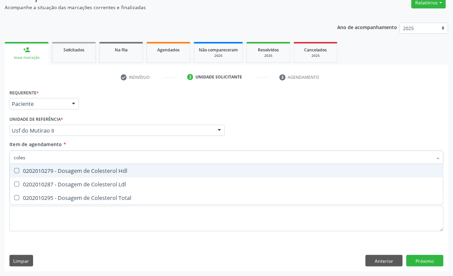
type input "colest"
click at [42, 168] on div "0202010279 - Dosagem de Colesterol Hdl" at bounding box center [227, 170] width 426 height 5
checkbox Hdl "true"
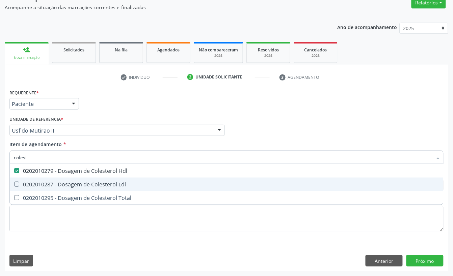
click at [42, 179] on span "0202010287 - Dosagem de Colesterol Ldl" at bounding box center [227, 184] width 434 height 14
checkbox Ldl "true"
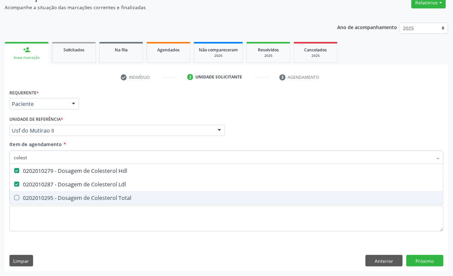
click at [39, 195] on div "0202010295 - Dosagem de Colesterol Total" at bounding box center [227, 197] width 426 height 5
checkbox Total "true"
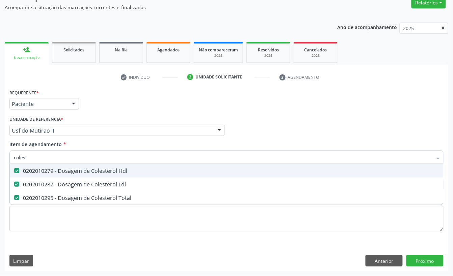
click at [37, 157] on input "colest" at bounding box center [223, 157] width 419 height 14
checkbox Hdl "false"
checkbox Ldl "false"
checkbox Total "false"
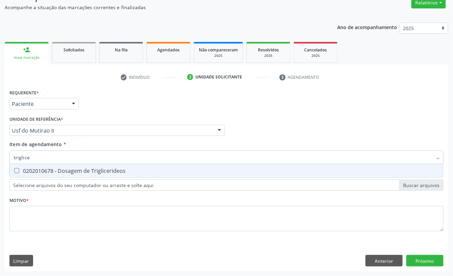
type input "triglicer"
click at [41, 172] on div "0202010678 - Dosagem de Triglicerideos" at bounding box center [227, 170] width 426 height 5
checkbox Triglicerideos "true"
click at [41, 157] on input "triglicer" at bounding box center [223, 157] width 419 height 14
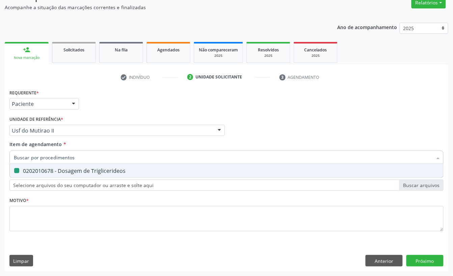
checkbox Triglicerideos "false"
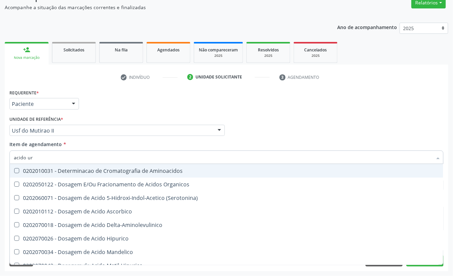
type input "acido uri"
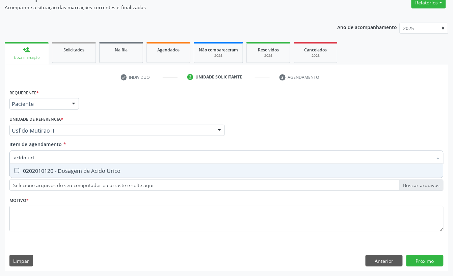
click at [42, 164] on span "0202010120 - Dosagem de Acido Urico" at bounding box center [227, 171] width 434 height 14
checkbox Urico "true"
click at [41, 155] on input "acido uri" at bounding box center [223, 157] width 419 height 14
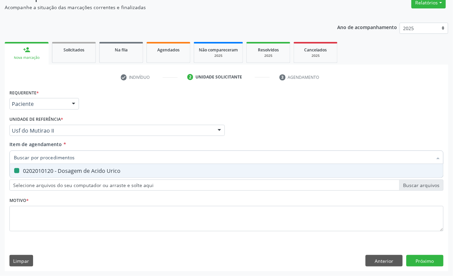
checkbox Urico "false"
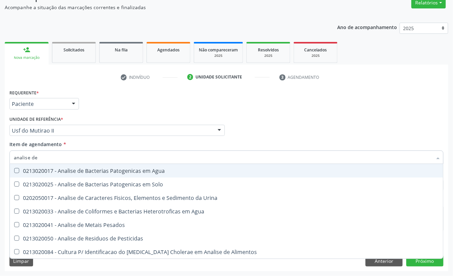
type input "analise de c"
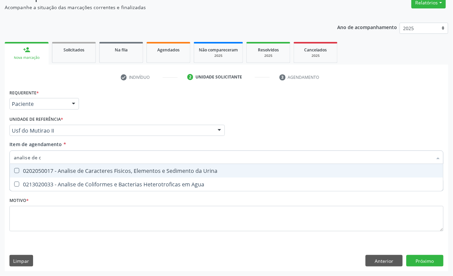
click at [34, 169] on div "0202050017 - Analise de Caracteres Fisicos, Elementos e Sedimento da Urina" at bounding box center [227, 170] width 426 height 5
checkbox Urina "true"
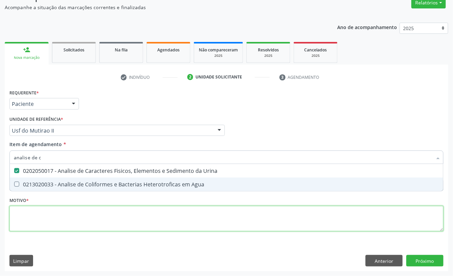
click at [40, 214] on div "Requerente * Paciente Profissional de Saúde Paciente Nenhum resultado encontrad…" at bounding box center [226, 164] width 435 height 153
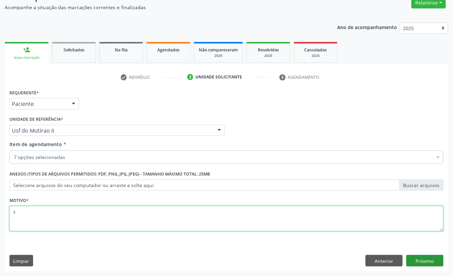
type textarea "s"
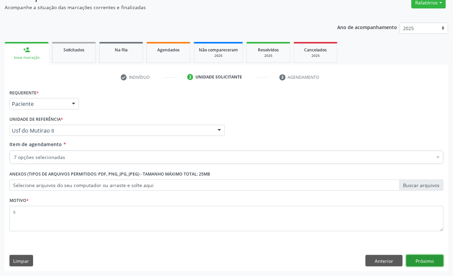
click at [415, 263] on button "Próximo" at bounding box center [425, 260] width 37 height 11
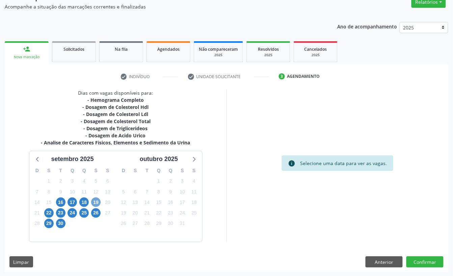
click at [96, 202] on span "19" at bounding box center [95, 201] width 9 height 9
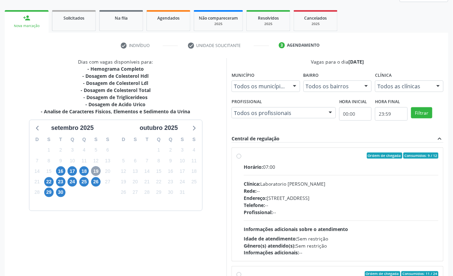
scroll to position [128, 0]
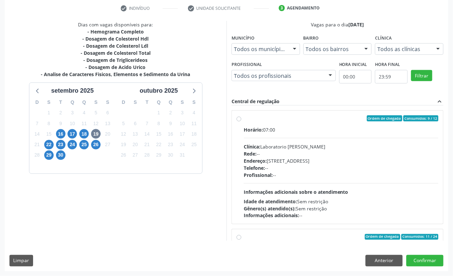
click at [300, 134] on div "Horário: 07:00 Clínica: Laboratorio Jose Paulo Terto Rede: -- Endereço: Casa, n…" at bounding box center [341, 172] width 195 height 93
click at [242, 121] on input "Ordem de chegada Consumidos: 9 / 12 Horário: 07:00 Clínica: Laboratorio Jose Pa…" at bounding box center [239, 118] width 5 height 6
radio input "true"
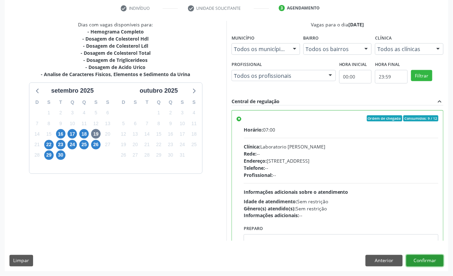
click at [426, 261] on button "Confirmar" at bounding box center [425, 260] width 37 height 11
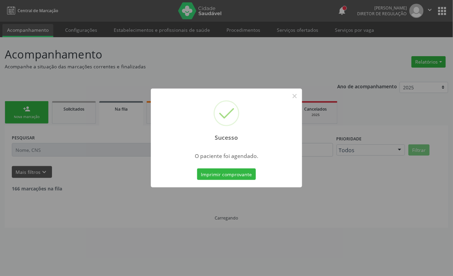
scroll to position [0, 0]
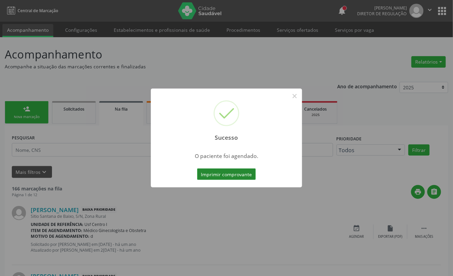
click at [227, 175] on button "Imprimir comprovante" at bounding box center [226, 173] width 59 height 11
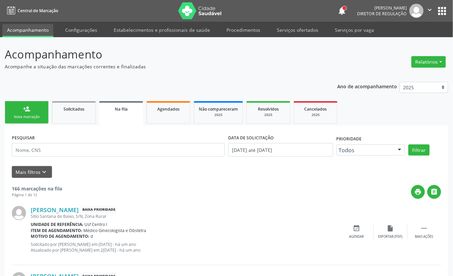
click at [37, 107] on div "Sucesso × O paciente foi agendado. Imprimir comprovante Cancel" at bounding box center [226, 138] width 453 height 276
click at [40, 120] on div "Sucesso × O paciente foi agendado. Imprimir comprovante Cancel" at bounding box center [226, 138] width 453 height 276
click at [43, 120] on div "Sucesso × O paciente foi agendado. Imprimir comprovante Cancel" at bounding box center [226, 138] width 453 height 276
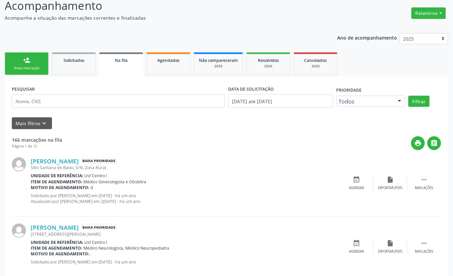
scroll to position [45, 0]
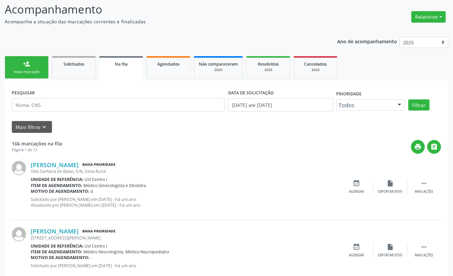
click at [43, 78] on div "Sucesso × O paciente foi agendado. Imprimir comprovante Cancel" at bounding box center [226, 138] width 453 height 276
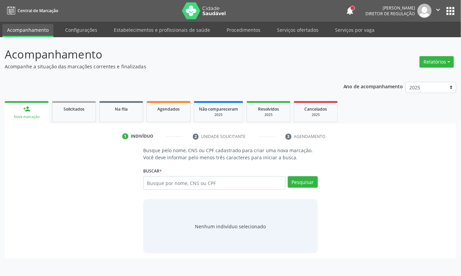
click at [177, 178] on input "text" at bounding box center [214, 183] width 142 height 14
type input "709 8000 3336 3197"
click at [297, 183] on button "Pesquisar" at bounding box center [303, 181] width 30 height 11
click at [311, 186] on div "709 8000 3336 3197 Busque por nome, CNS ou CPF [PERSON_NAME] CPF: -- CNS: 709 8…" at bounding box center [230, 185] width 175 height 18
click at [311, 186] on button "Pesquisar" at bounding box center [303, 181] width 30 height 11
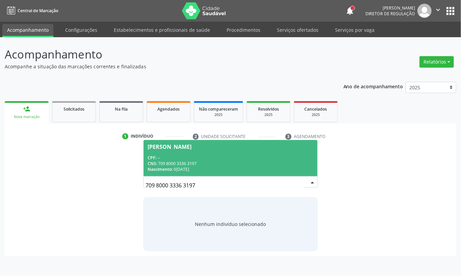
click at [165, 169] on span "Nascimento:" at bounding box center [160, 169] width 25 height 6
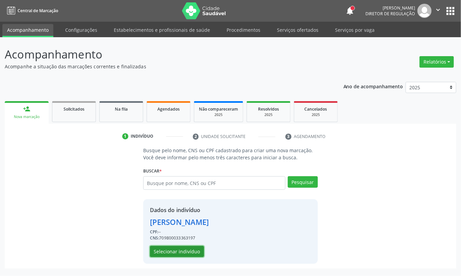
click at [180, 251] on button "Selecionar indivíduo" at bounding box center [177, 251] width 54 height 11
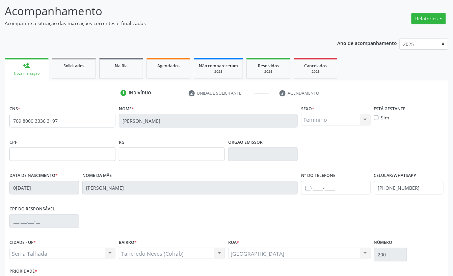
scroll to position [91, 0]
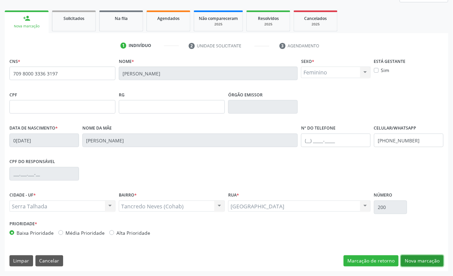
click at [417, 263] on button "Nova marcação" at bounding box center [422, 260] width 43 height 11
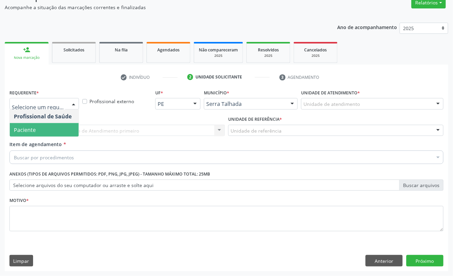
click at [48, 126] on span "Paciente" at bounding box center [44, 130] width 69 height 14
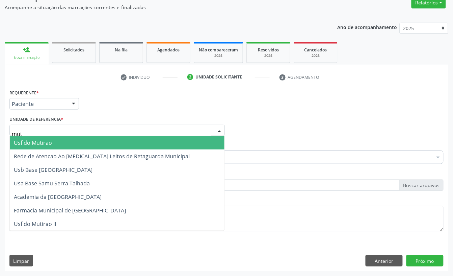
type input "muti"
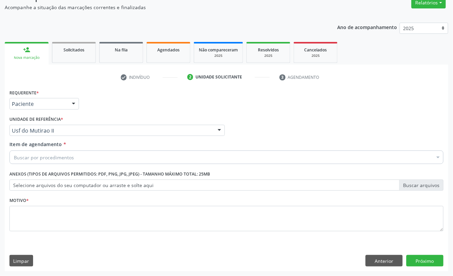
click at [39, 162] on div "Buscar por procedimentos" at bounding box center [226, 157] width 435 height 14
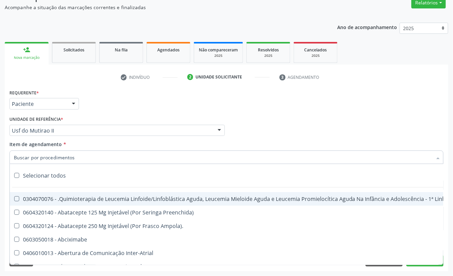
click at [37, 159] on input "Item de agendamento *" at bounding box center [223, 157] width 419 height 14
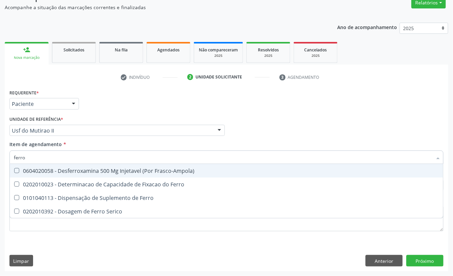
type input "ferro"
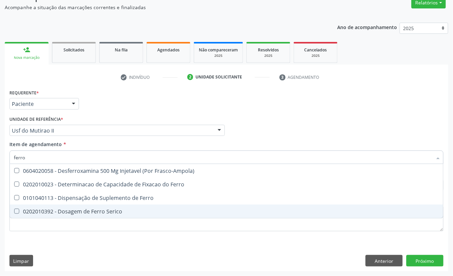
click at [43, 208] on div "0202010392 - Dosagem de Ferro Serico" at bounding box center [227, 210] width 426 height 5
checkbox Serico "true"
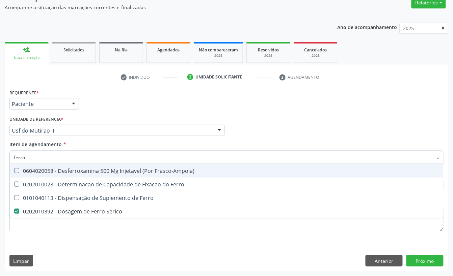
type input "ferr"
checkbox Serico "false"
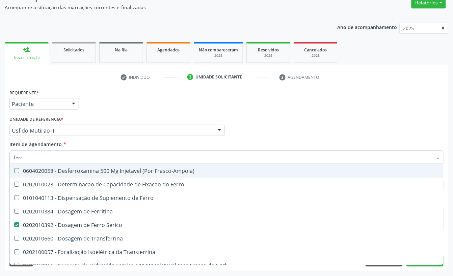
type input "ferri"
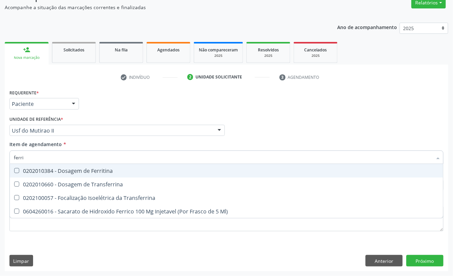
click at [94, 172] on div "0202010384 - Dosagem de Ferritina" at bounding box center [227, 170] width 426 height 5
checkbox Ferritina "true"
click at [52, 153] on input "ferri" at bounding box center [223, 157] width 419 height 14
checkbox Ferritina "false"
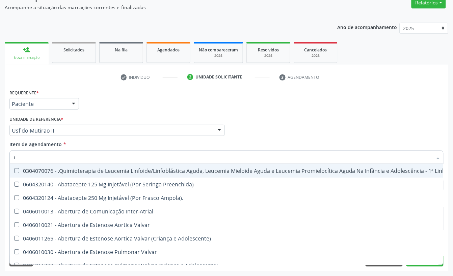
type input "t3"
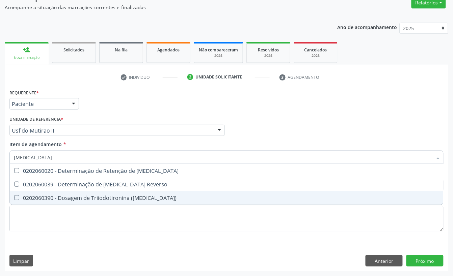
click at [74, 196] on div "0202060390 - Dosagem de Triiodotironina ([MEDICAL_DATA])" at bounding box center [227, 197] width 426 height 5
checkbox \(T3\) "true"
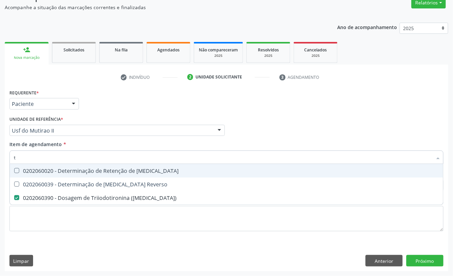
type input "t4"
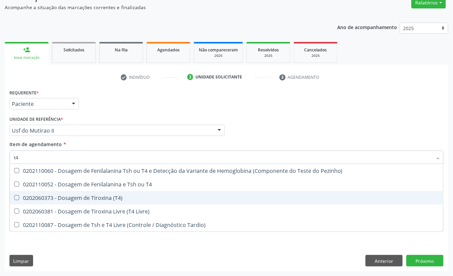
click at [53, 195] on div "0202060373 - Dosagem de Tiroxina (T4)" at bounding box center [227, 197] width 426 height 5
checkbox \(T4\) "true"
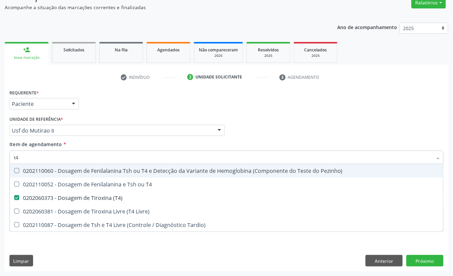
type input "t"
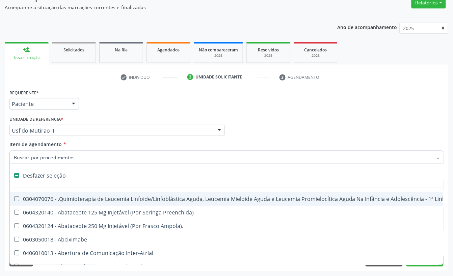
checkbox Ampola\)\ "false"
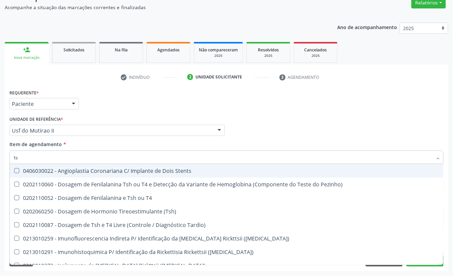
type input "tsh"
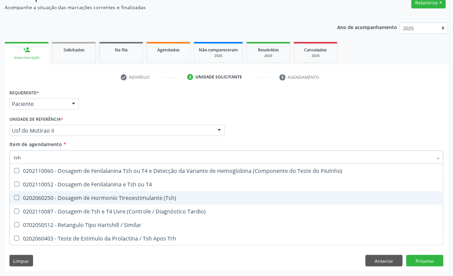
click at [58, 198] on div "0202060250 - Dosagem de Hormonio Tireoestimulante (Tsh)" at bounding box center [227, 197] width 426 height 5
checkbox \(Tsh\) "true"
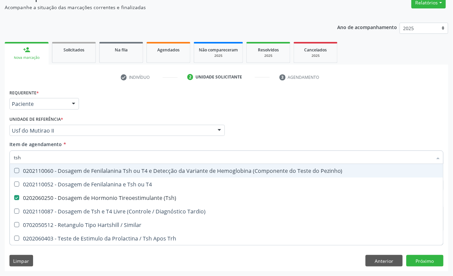
click at [40, 153] on input "tsh" at bounding box center [223, 157] width 419 height 14
checkbox \(Tsh\) "false"
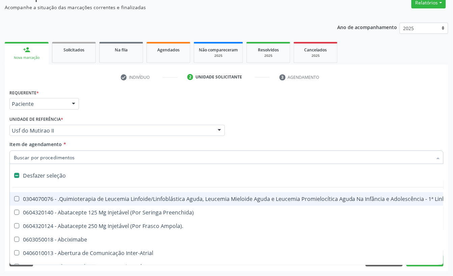
click at [114, 112] on div "Requerente * Paciente Profissional de Saúde Paciente Nenhum resultado encontrad…" at bounding box center [227, 101] width 438 height 26
checkbox Preenchida\) "true"
checkbox Ampola\)\ "true"
checkbox Abciximabe "true"
checkbox Inter-Atrial "true"
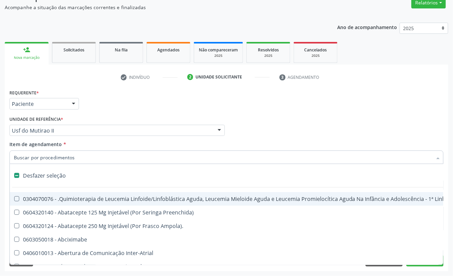
checkbox Valvar "true"
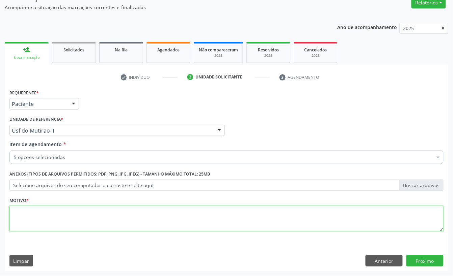
click at [59, 225] on textarea at bounding box center [226, 219] width 435 height 26
type textarea "a"
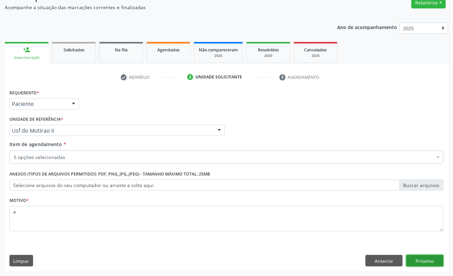
click at [427, 258] on button "Próximo" at bounding box center [425, 260] width 37 height 11
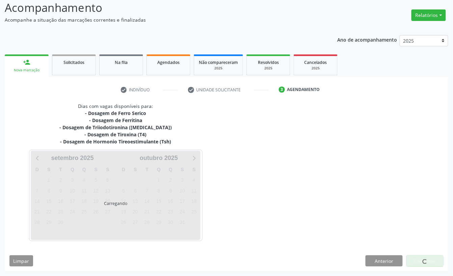
scroll to position [47, 0]
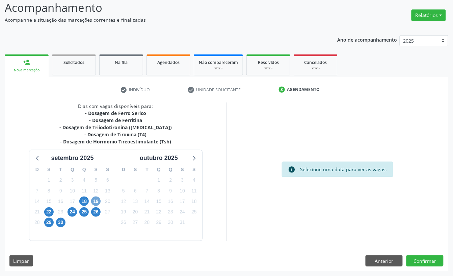
click at [96, 200] on span "19" at bounding box center [95, 200] width 9 height 9
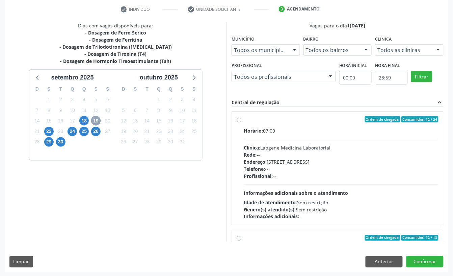
scroll to position [128, 0]
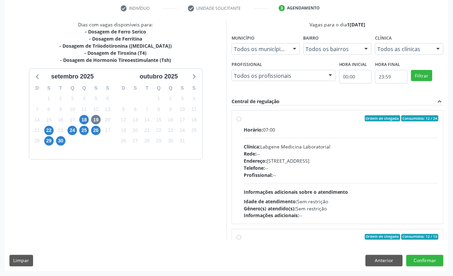
click at [296, 146] on div "Clínica: Labgene Medicina Laboratorial" at bounding box center [341, 146] width 195 height 7
click at [242, 121] on input "Ordem de chegada Consumidos: 12 / 24 Horário: 07:00 Clínica: Labgene Medicina L…" at bounding box center [239, 118] width 5 height 6
radio input "true"
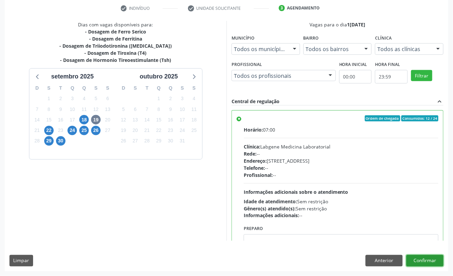
click at [439, 260] on button "Confirmar" at bounding box center [425, 260] width 37 height 11
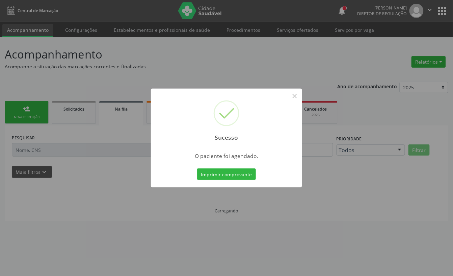
scroll to position [0, 0]
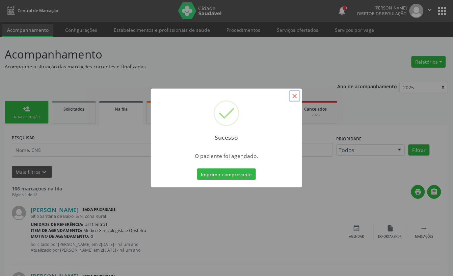
click at [295, 99] on button "×" at bounding box center [294, 95] width 11 height 11
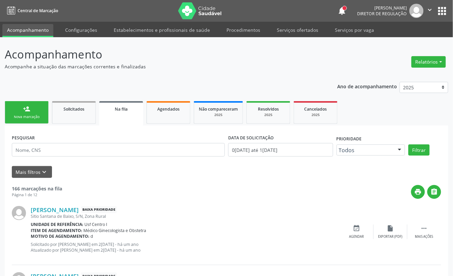
click at [38, 119] on div "Nova marcação" at bounding box center [27, 116] width 34 height 5
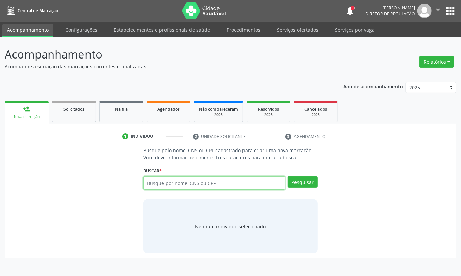
click at [178, 181] on input "text" at bounding box center [214, 183] width 142 height 14
type input "10341198484"
click at [169, 184] on input "10341198484" at bounding box center [214, 183] width 142 height 14
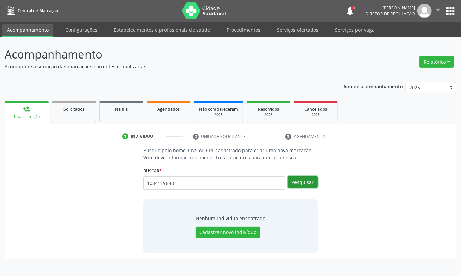
click at [295, 184] on button "Pesquisar" at bounding box center [303, 181] width 30 height 11
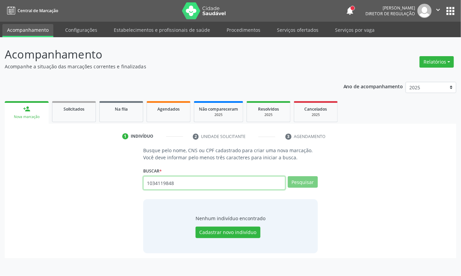
click at [194, 184] on input "1034119848" at bounding box center [214, 183] width 142 height 14
click at [195, 187] on input "1034119848" at bounding box center [214, 183] width 142 height 14
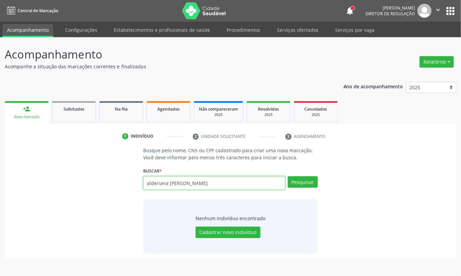
type input "alderiana maria da costa"
click at [305, 189] on div "Pesquisar" at bounding box center [302, 185] width 32 height 18
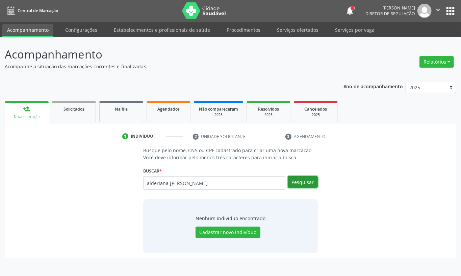
click at [305, 180] on button "Pesquisar" at bounding box center [303, 181] width 30 height 11
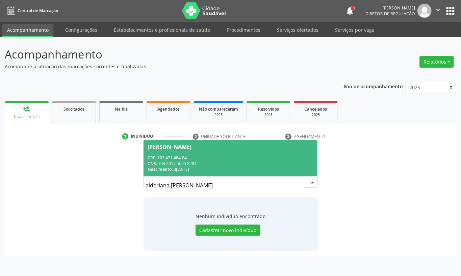
click at [238, 162] on div "CNS: 704 2017 5695 8284" at bounding box center [231, 163] width 166 height 6
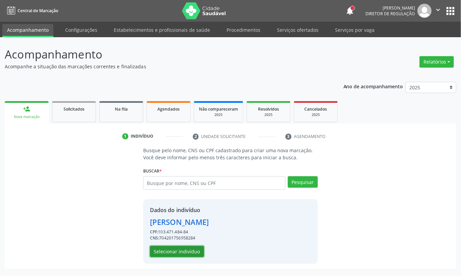
click at [180, 250] on button "Selecionar indivíduo" at bounding box center [177, 251] width 54 height 11
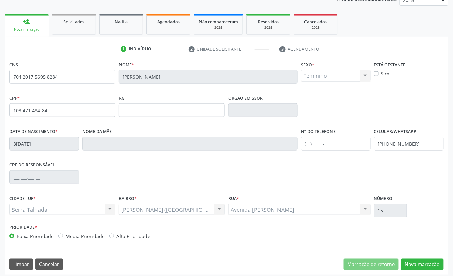
scroll to position [91, 0]
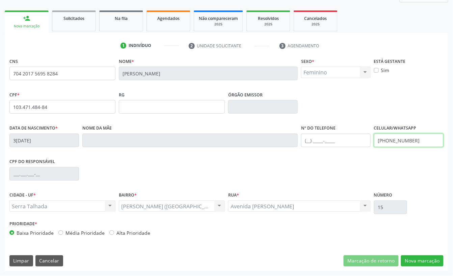
click at [396, 142] on input "(87) 98133-3022" at bounding box center [409, 140] width 70 height 14
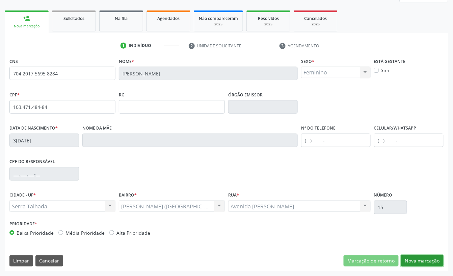
click at [426, 258] on button "Nova marcação" at bounding box center [422, 260] width 43 height 11
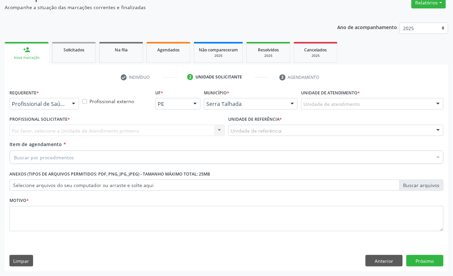
scroll to position [60, 0]
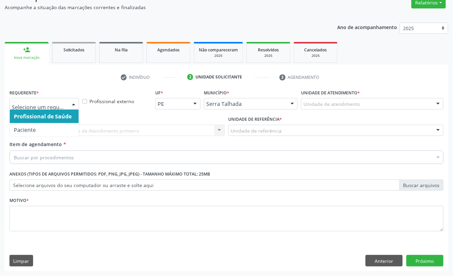
click at [69, 103] on div at bounding box center [74, 103] width 10 height 11
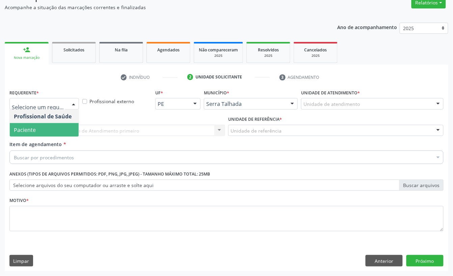
click at [61, 127] on span "Paciente" at bounding box center [44, 130] width 69 height 14
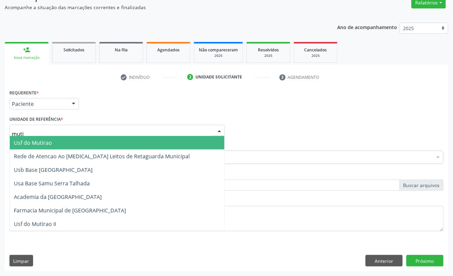
type input "mutir"
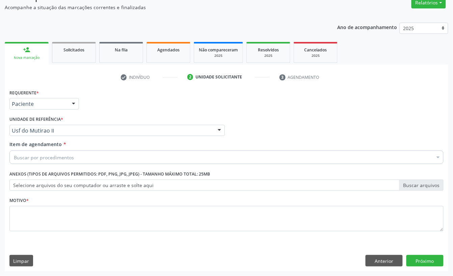
click at [118, 155] on div "Buscar por procedimentos" at bounding box center [226, 157] width 435 height 14
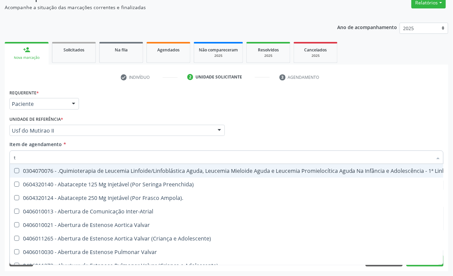
type input "t4"
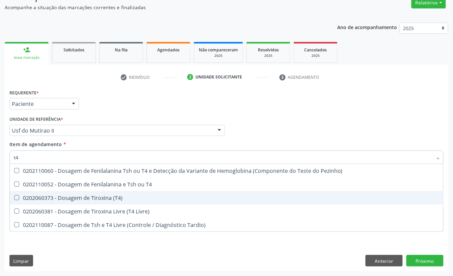
click at [97, 192] on span "0202060373 - Dosagem de Tiroxina (T4)" at bounding box center [227, 198] width 434 height 14
checkbox \(T4\) "true"
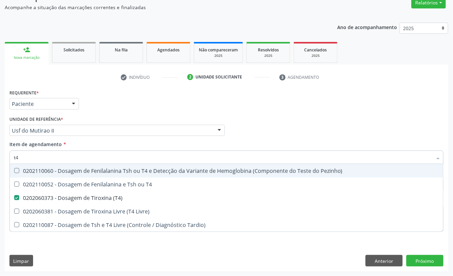
click at [74, 157] on input "t4" at bounding box center [223, 157] width 419 height 14
type input "ts"
checkbox \(T4\) "false"
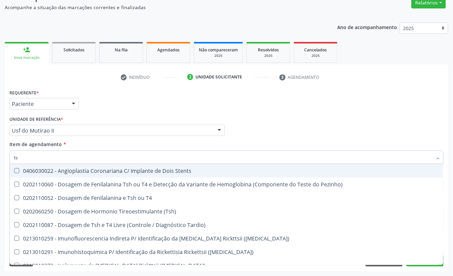
type input "tsh"
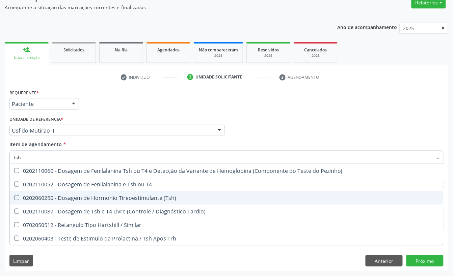
click at [94, 195] on div "0202060250 - Dosagem de Hormonio Tireoestimulante (Tsh)" at bounding box center [227, 197] width 426 height 5
checkbox \(Tsh\) "true"
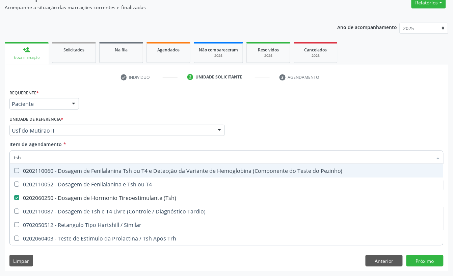
click at [114, 109] on div "Requerente * Paciente Profissional de Saúde Paciente Nenhum resultado encontrad…" at bounding box center [227, 101] width 438 height 26
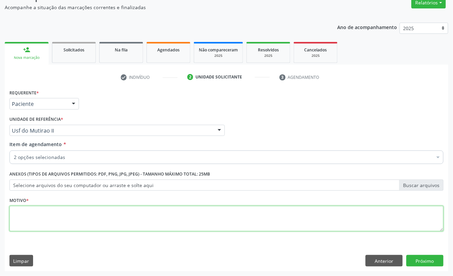
click at [47, 222] on textarea at bounding box center [226, 219] width 435 height 26
type textarea "x"
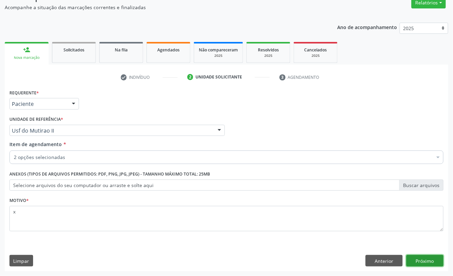
click at [431, 261] on button "Próximo" at bounding box center [425, 260] width 37 height 11
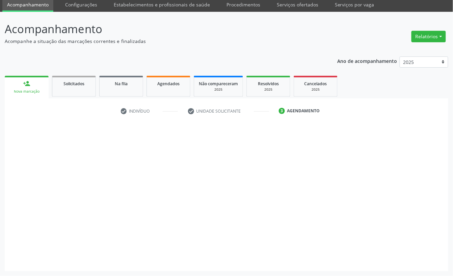
scroll to position [26, 0]
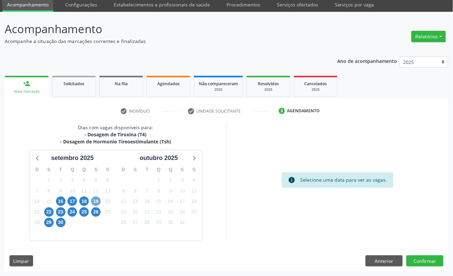
click at [93, 199] on span "19" at bounding box center [95, 200] width 9 height 9
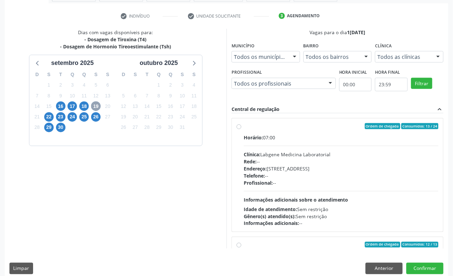
scroll to position [128, 0]
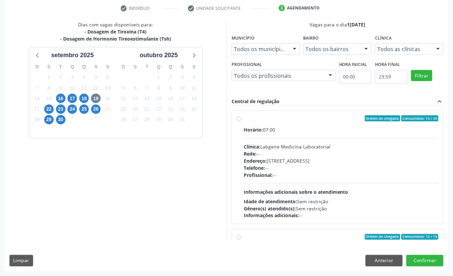
click at [330, 138] on hr at bounding box center [341, 138] width 195 height 0
click at [242, 121] on input "Ordem de chegada Consumidos: 13 / 24 Horário: 07:00 Clínica: Labgene Medicina L…" at bounding box center [239, 118] width 5 height 6
radio input "true"
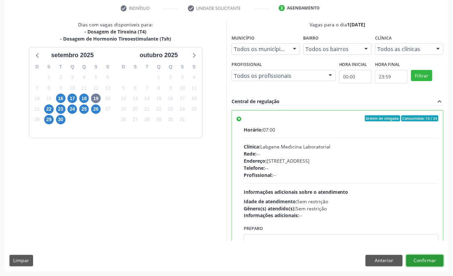
click at [425, 262] on button "Confirmar" at bounding box center [425, 260] width 37 height 11
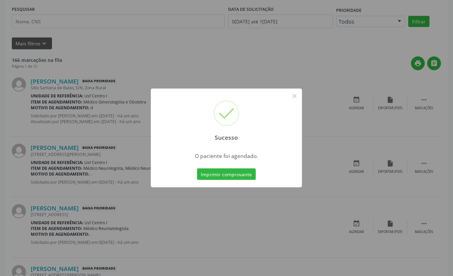
scroll to position [0, 0]
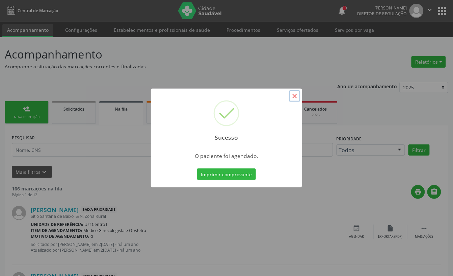
click at [295, 94] on button "×" at bounding box center [294, 95] width 11 height 11
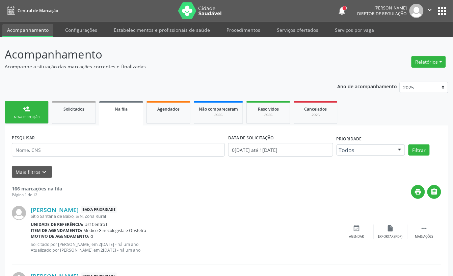
click at [38, 114] on link "person_add Nova marcação" at bounding box center [27, 112] width 44 height 23
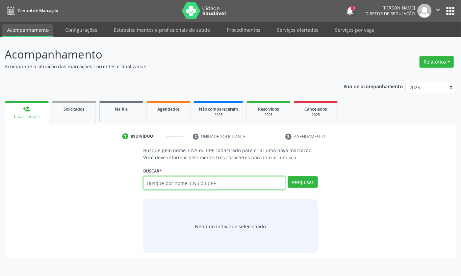
click at [167, 180] on input "text" at bounding box center [214, 183] width 142 height 14
type input "706302719776972"
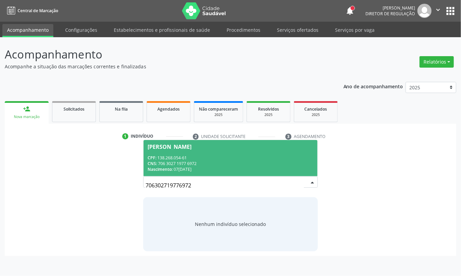
click at [231, 157] on div "CPF: 138.268.054-61" at bounding box center [231, 158] width 166 height 6
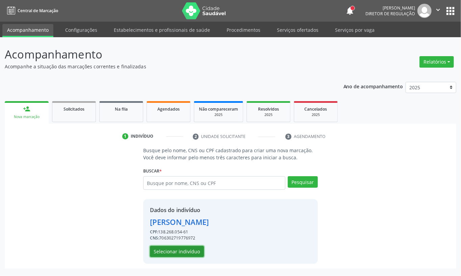
click at [186, 250] on button "Selecionar indivíduo" at bounding box center [177, 251] width 54 height 11
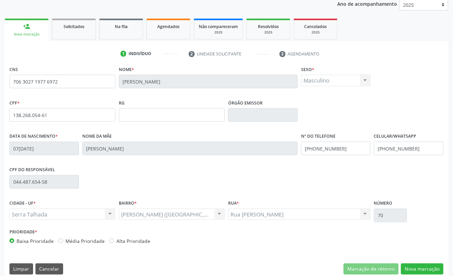
scroll to position [91, 0]
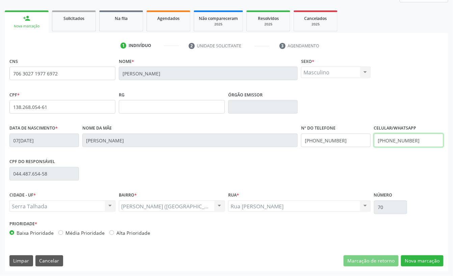
click at [409, 141] on input "(87) 98846-5242" at bounding box center [409, 140] width 70 height 14
click at [340, 144] on input "(87) 98849-0289" at bounding box center [336, 140] width 70 height 14
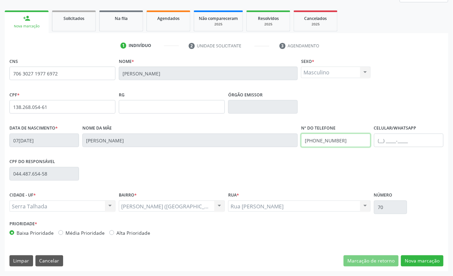
click at [340, 144] on input "(87) 98849-0289" at bounding box center [336, 140] width 70 height 14
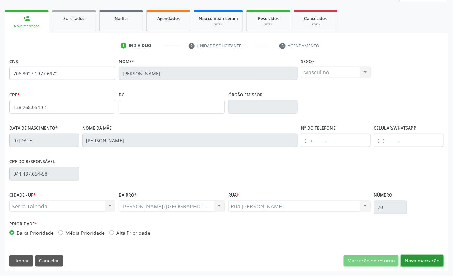
click at [427, 255] on button "Nova marcação" at bounding box center [422, 260] width 43 height 11
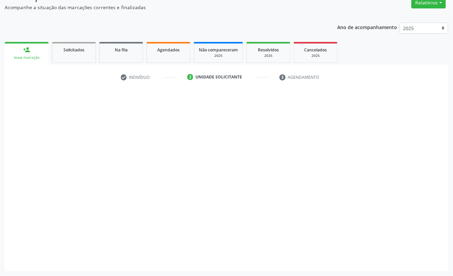
scroll to position [60, 0]
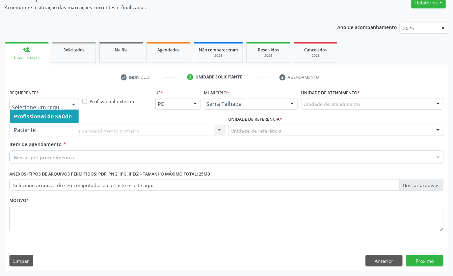
click at [65, 103] on div at bounding box center [44, 103] width 70 height 11
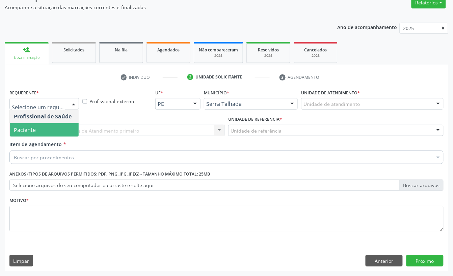
click at [52, 132] on span "Paciente" at bounding box center [44, 130] width 69 height 14
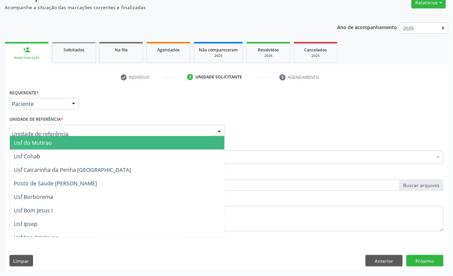
type input "e"
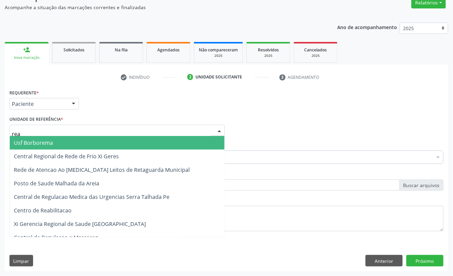
type input "reab"
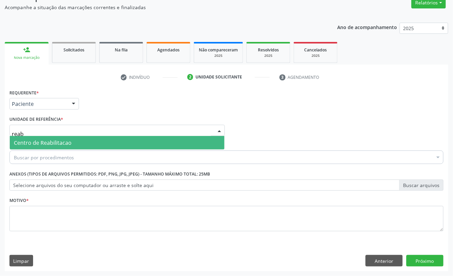
click at [64, 139] on span "Centro de Reabilitacao" at bounding box center [43, 142] width 58 height 7
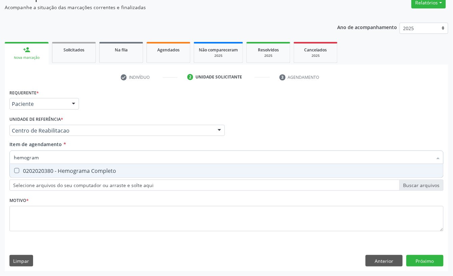
type input "hemograma"
click at [59, 169] on div "0202020380 - Hemograma Completo" at bounding box center [227, 170] width 426 height 5
checkbox Completo "true"
click at [54, 154] on input "hemograma" at bounding box center [223, 157] width 419 height 14
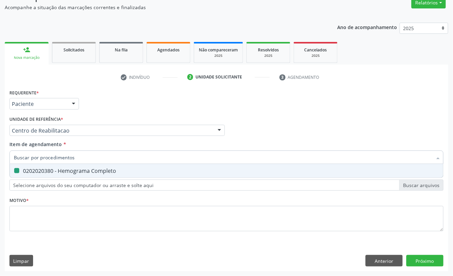
checkbox Completo "false"
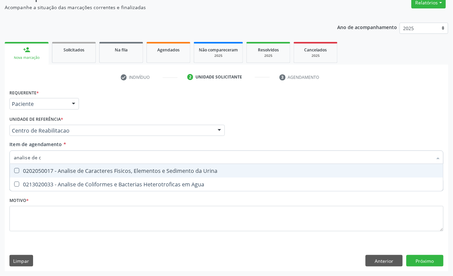
type input "analise de ca"
click at [64, 164] on span "0202050017 - Analise de Caracteres Fisicos, Elementos e Sedimento da Urina" at bounding box center [227, 171] width 434 height 14
checkbox Urina "true"
click at [57, 159] on input "analise de ca" at bounding box center [223, 157] width 419 height 14
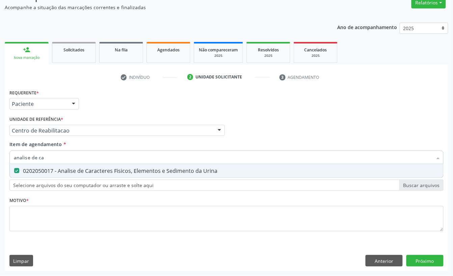
click at [57, 159] on input "analise de ca" at bounding box center [223, 157] width 419 height 14
checkbox Urina "false"
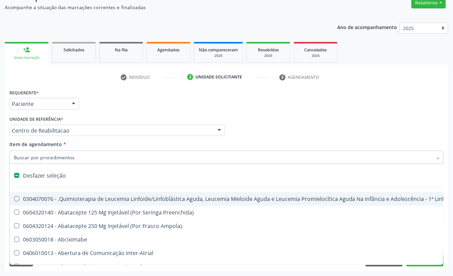
type input "c"
checkbox Punho "true"
checkbox Urina "false"
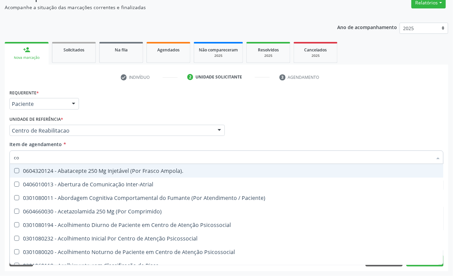
type input "col"
checkbox Urina "false"
checkbox Coluna "false"
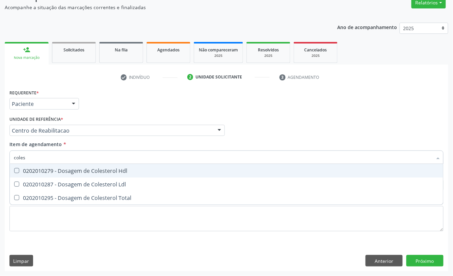
type input "colest"
click at [65, 170] on div "0202010279 - Dosagem de Colesterol Hdl" at bounding box center [227, 170] width 426 height 5
checkbox Hdl "true"
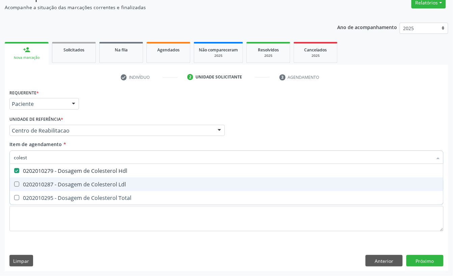
click at [66, 181] on div "0202010287 - Dosagem de Colesterol Ldl" at bounding box center [227, 183] width 426 height 5
checkbox Ldl "true"
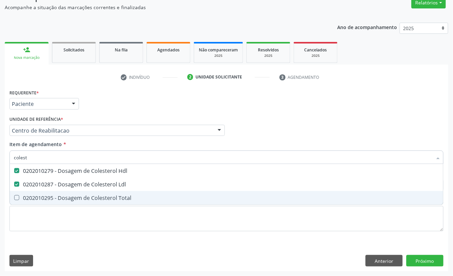
click at [65, 196] on div "0202010295 - Dosagem de Colesterol Total" at bounding box center [227, 197] width 426 height 5
checkbox Total "true"
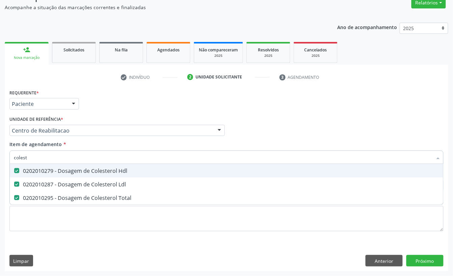
click at [34, 159] on input "colest" at bounding box center [223, 157] width 419 height 14
checkbox Hdl "false"
checkbox Ldl "false"
checkbox Total "false"
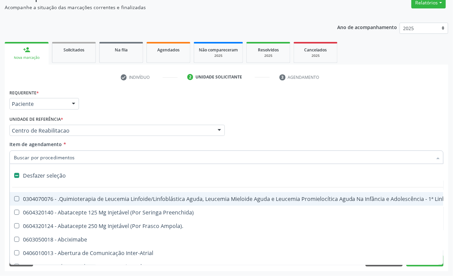
click at [111, 113] on div "Requerente * Paciente Profissional de Saúde Paciente Nenhum resultado encontrad…" at bounding box center [227, 101] width 438 height 26
checkbox Preenchida\) "true"
checkbox Ampola\)\ "true"
checkbox Abciximabe "true"
checkbox Inter-Atrial "true"
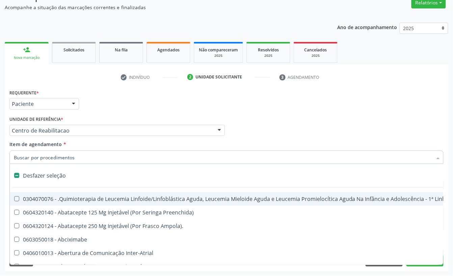
checkbox Valvar "true"
checkbox Urina "false"
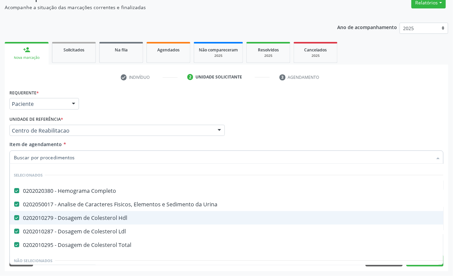
scroll to position [0, 0]
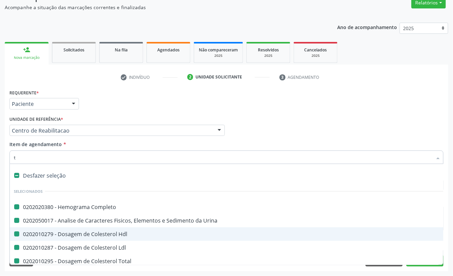
type input "tr"
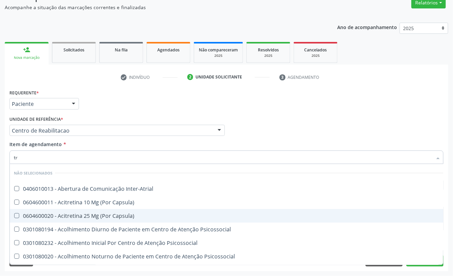
checkbox Inter-Atrial "false"
checkbox Capsula\) "false"
checkbox Psicossocial "false"
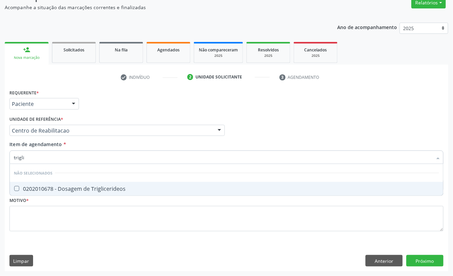
type input "triglic"
click at [73, 186] on div "0202010678 - Dosagem de Triglicerideos" at bounding box center [227, 188] width 426 height 5
checkbox Triglicerideos "true"
click at [57, 154] on input "triglic" at bounding box center [223, 157] width 419 height 14
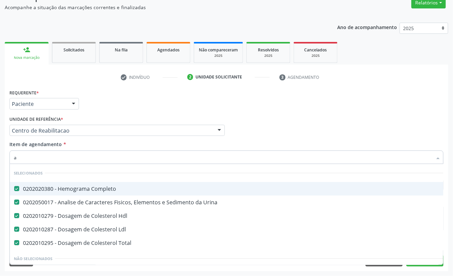
type input "ac"
checkbox Hdl "false"
checkbox Ldl "false"
checkbox Total "false"
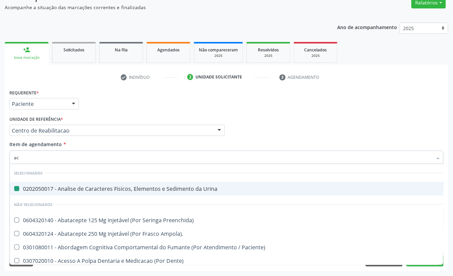
type input "aci"
checkbox Urina "false"
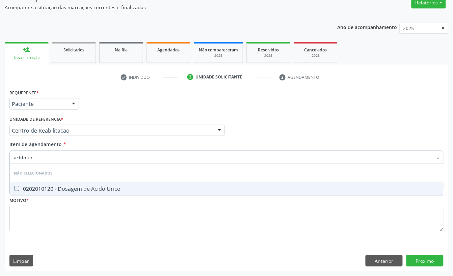
type input "acido uri"
click at [57, 189] on div "0202010120 - Dosagem de Acido Urico" at bounding box center [227, 188] width 426 height 5
checkbox Urico "true"
click at [49, 153] on input "acido uri" at bounding box center [223, 157] width 419 height 14
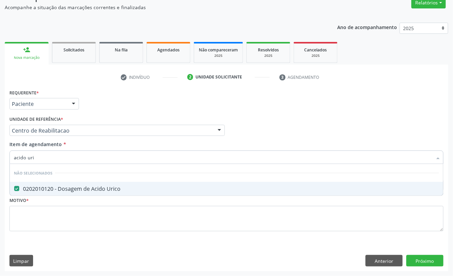
click at [49, 153] on input "acido uri" at bounding box center [223, 157] width 419 height 14
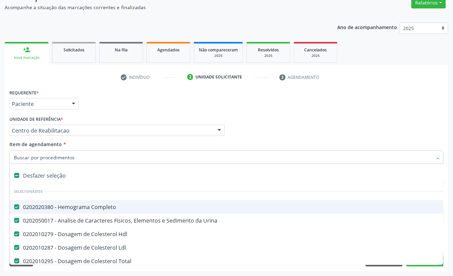
type input "u"
checkbox Hdl "false"
checkbox Ldl "false"
checkbox Total "false"
checkbox Bexiga "true"
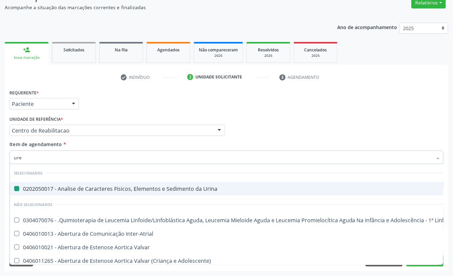
type input "urei"
checkbox Urina "false"
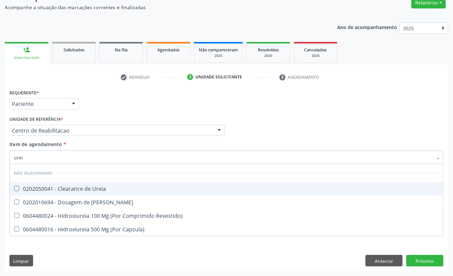
type input "ureia"
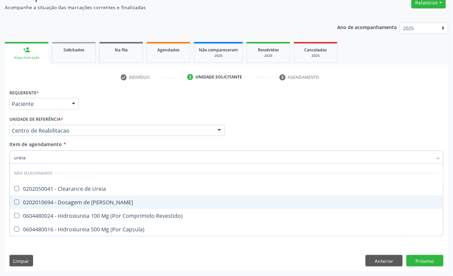
click at [105, 203] on div "0202010694 - Dosagem de [PERSON_NAME]" at bounding box center [227, 201] width 426 height 5
checkbox Ureia "true"
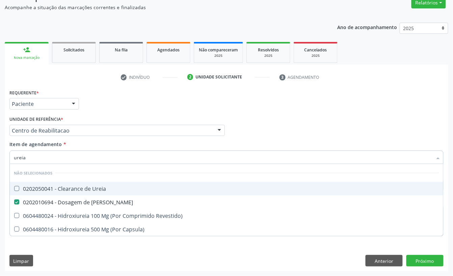
click at [107, 108] on div "Requerente * Paciente Profissional de Saúde Paciente Nenhum resultado encontrad…" at bounding box center [227, 101] width 438 height 26
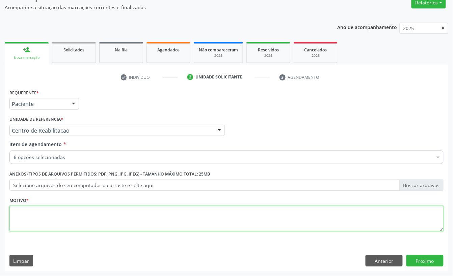
click at [34, 218] on textarea at bounding box center [226, 219] width 435 height 26
type textarea "a"
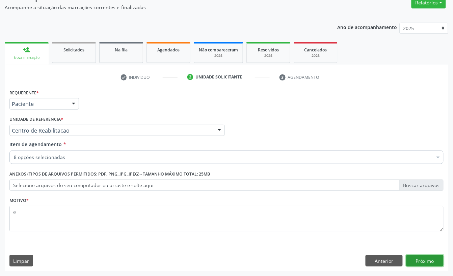
click at [422, 260] on button "Próximo" at bounding box center [425, 260] width 37 height 11
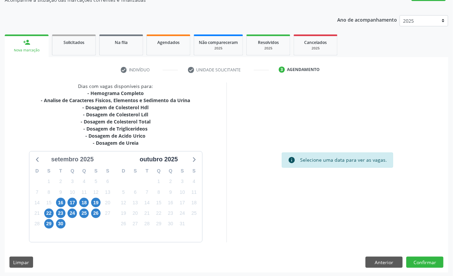
scroll to position [68, 0]
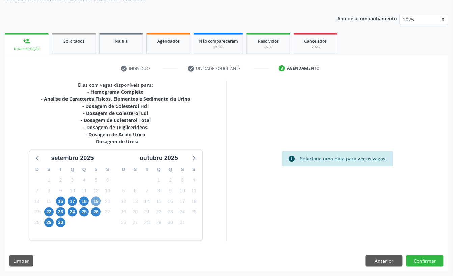
click at [95, 199] on span "19" at bounding box center [95, 200] width 9 height 9
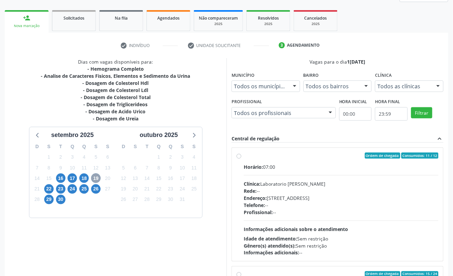
scroll to position [114, 0]
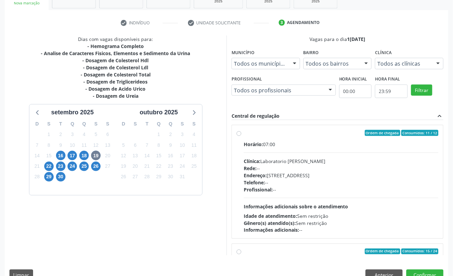
click at [292, 158] on div "Clínica: Laboratorio Jose Paulo Terto" at bounding box center [341, 160] width 195 height 7
click at [242, 136] on input "Ordem de chegada Consumidos: 11 / 12 Horário: 07:00 Clínica: Laboratorio Jose P…" at bounding box center [239, 133] width 5 height 6
radio input "true"
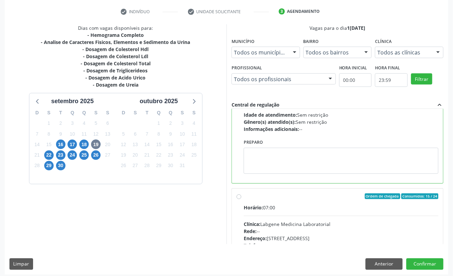
scroll to position [128, 0]
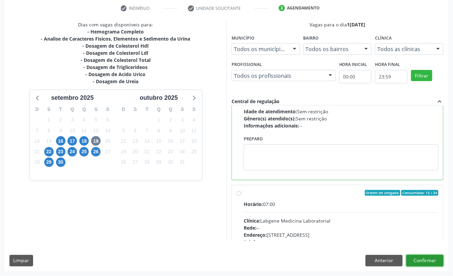
click at [430, 261] on button "Confirmar" at bounding box center [425, 260] width 37 height 11
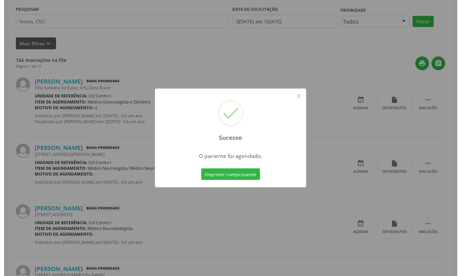
scroll to position [0, 0]
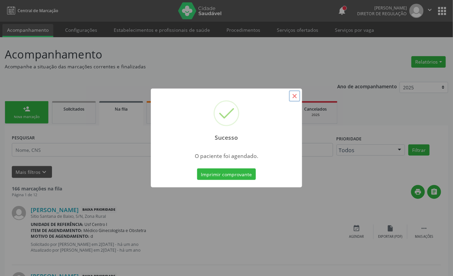
click at [294, 97] on button "×" at bounding box center [294, 95] width 11 height 11
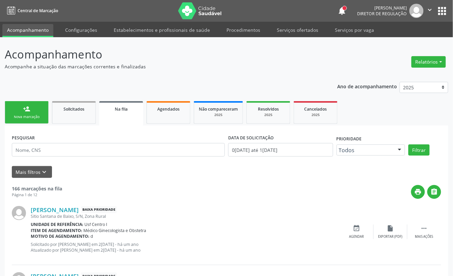
click at [41, 115] on div "Nova marcação" at bounding box center [27, 116] width 34 height 5
